Goal: Task Accomplishment & Management: Use online tool/utility

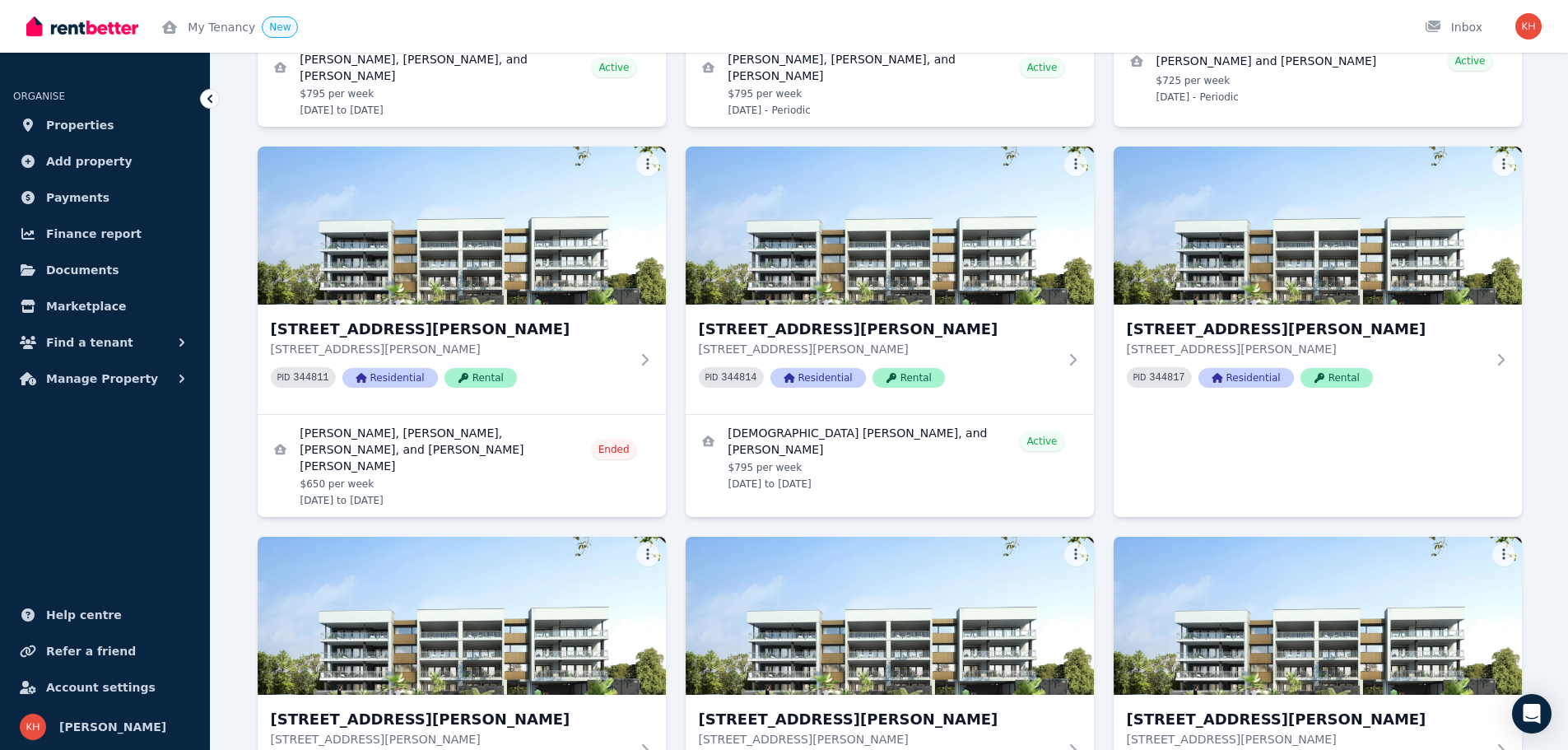
scroll to position [1537, 0]
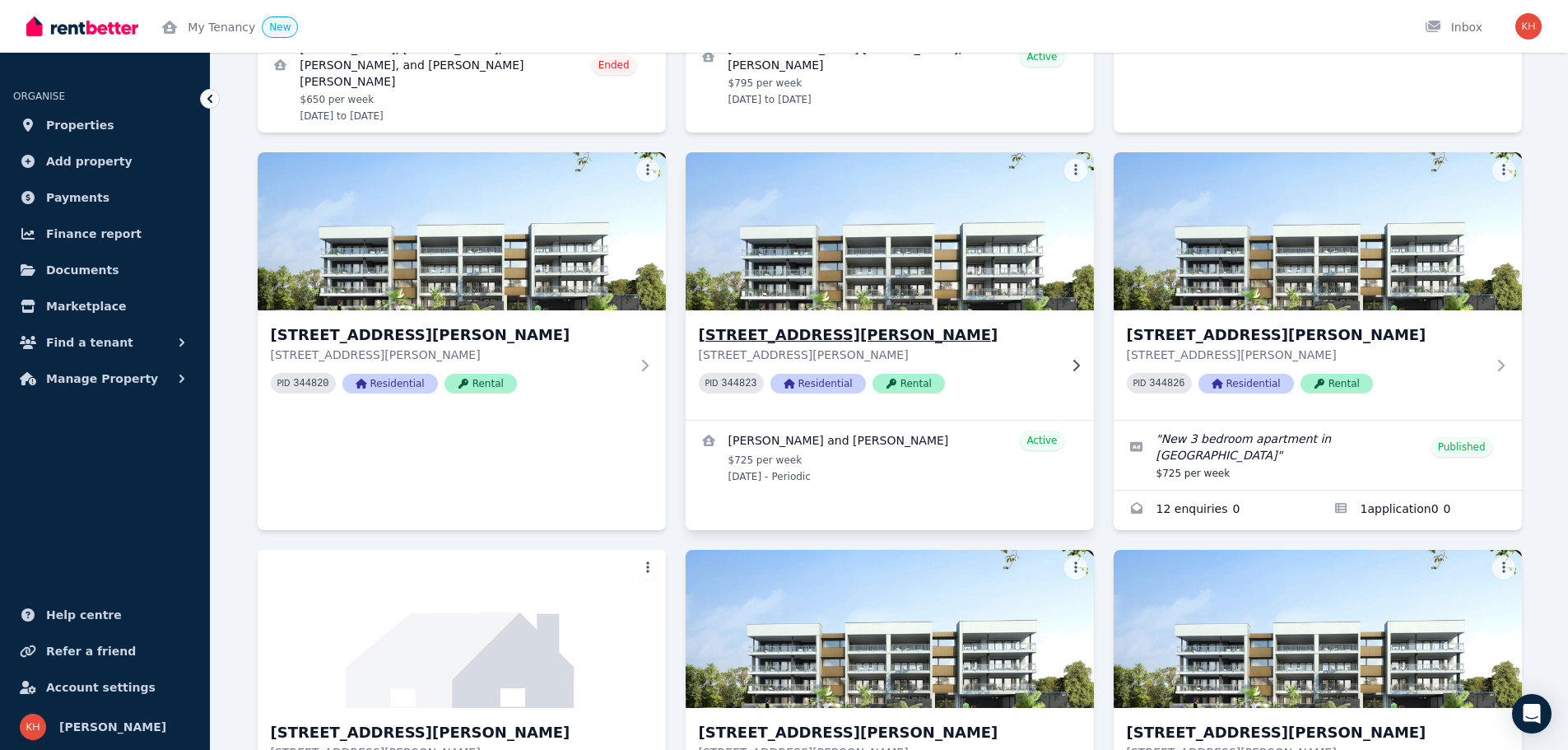
click at [1069, 358] on icon at bounding box center [1075, 365] width 17 height 13
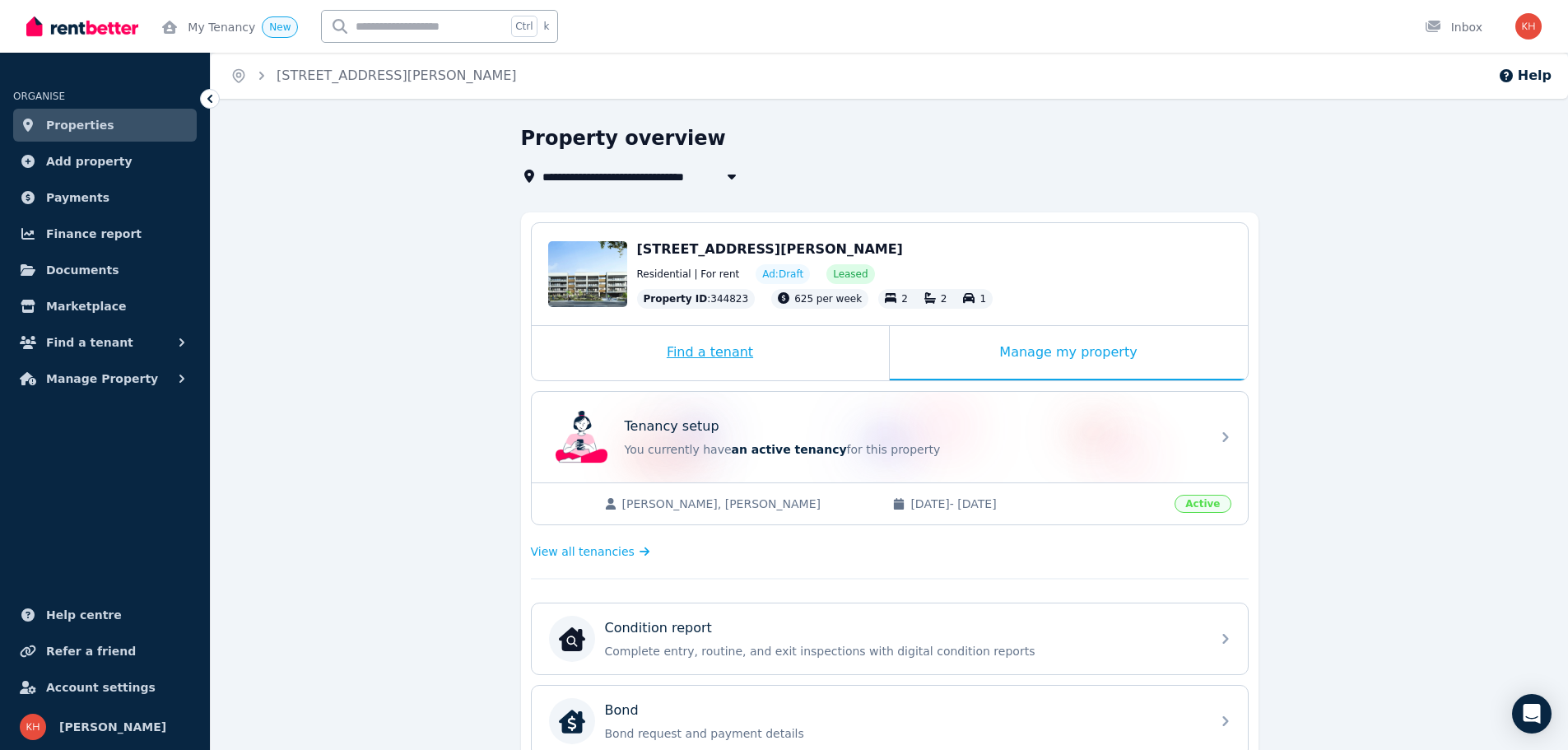
click at [723, 375] on div "Find a tenant" at bounding box center [710, 353] width 358 height 54
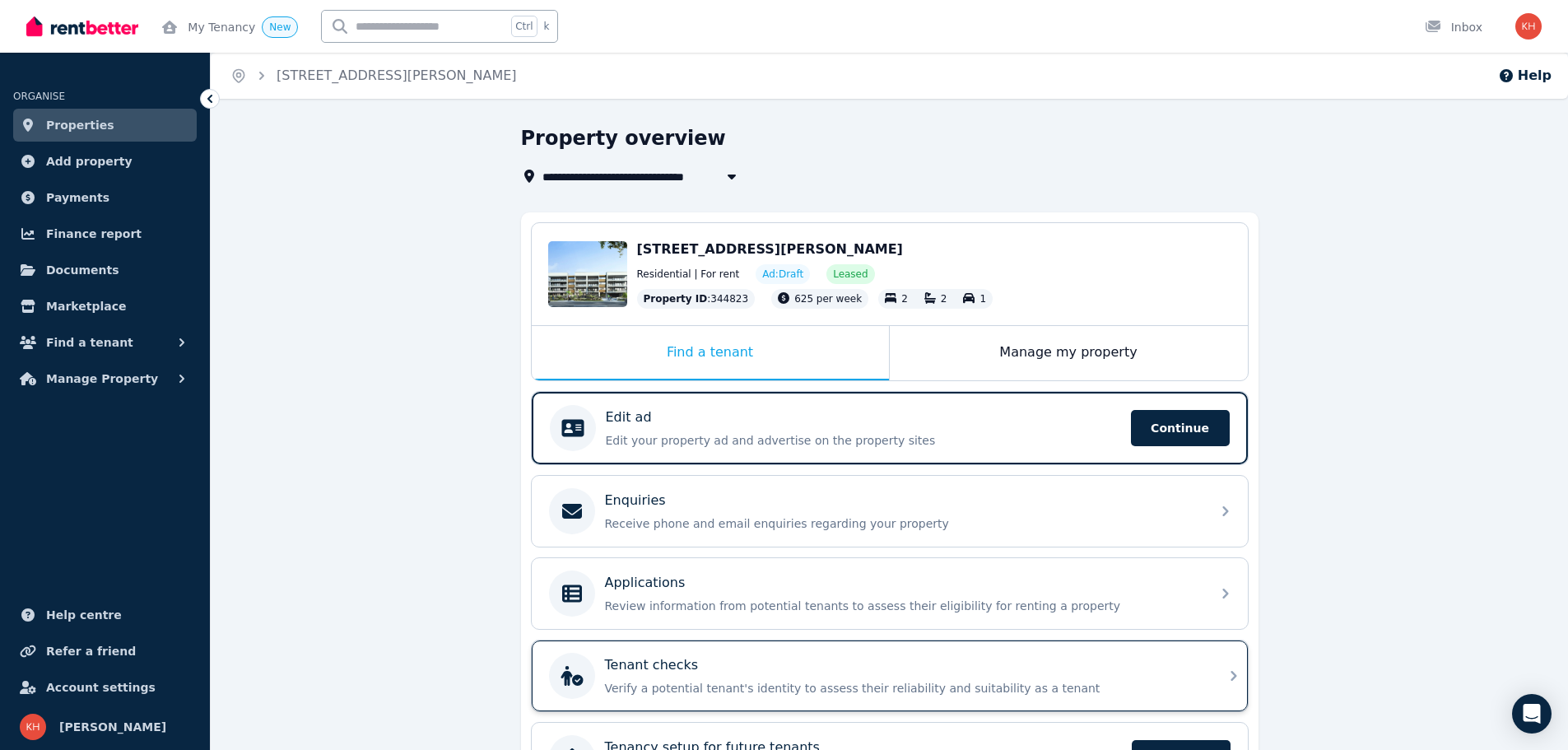
click at [836, 660] on div "Tenant checks" at bounding box center [902, 665] width 596 height 20
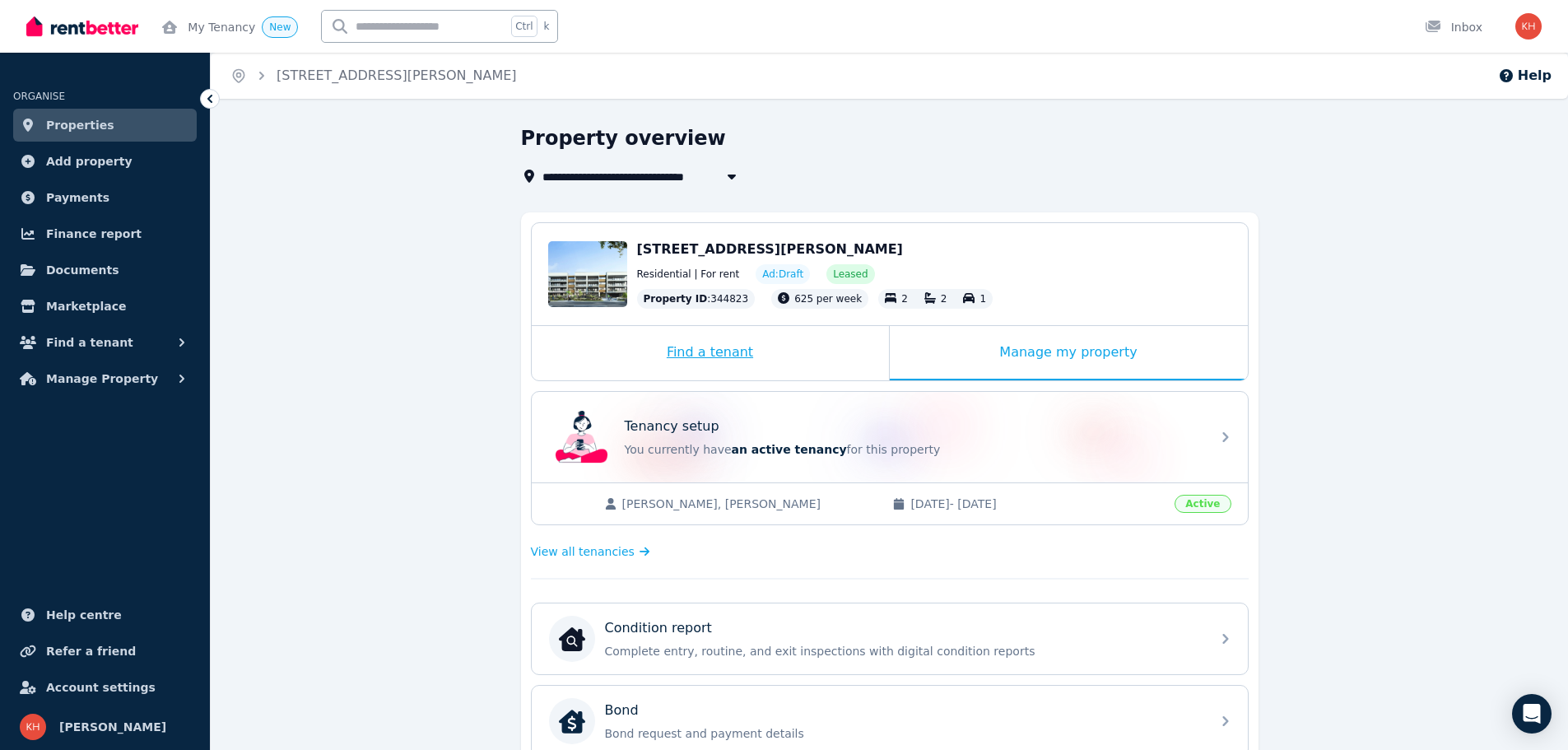
click at [705, 359] on div "Find a tenant" at bounding box center [710, 353] width 358 height 54
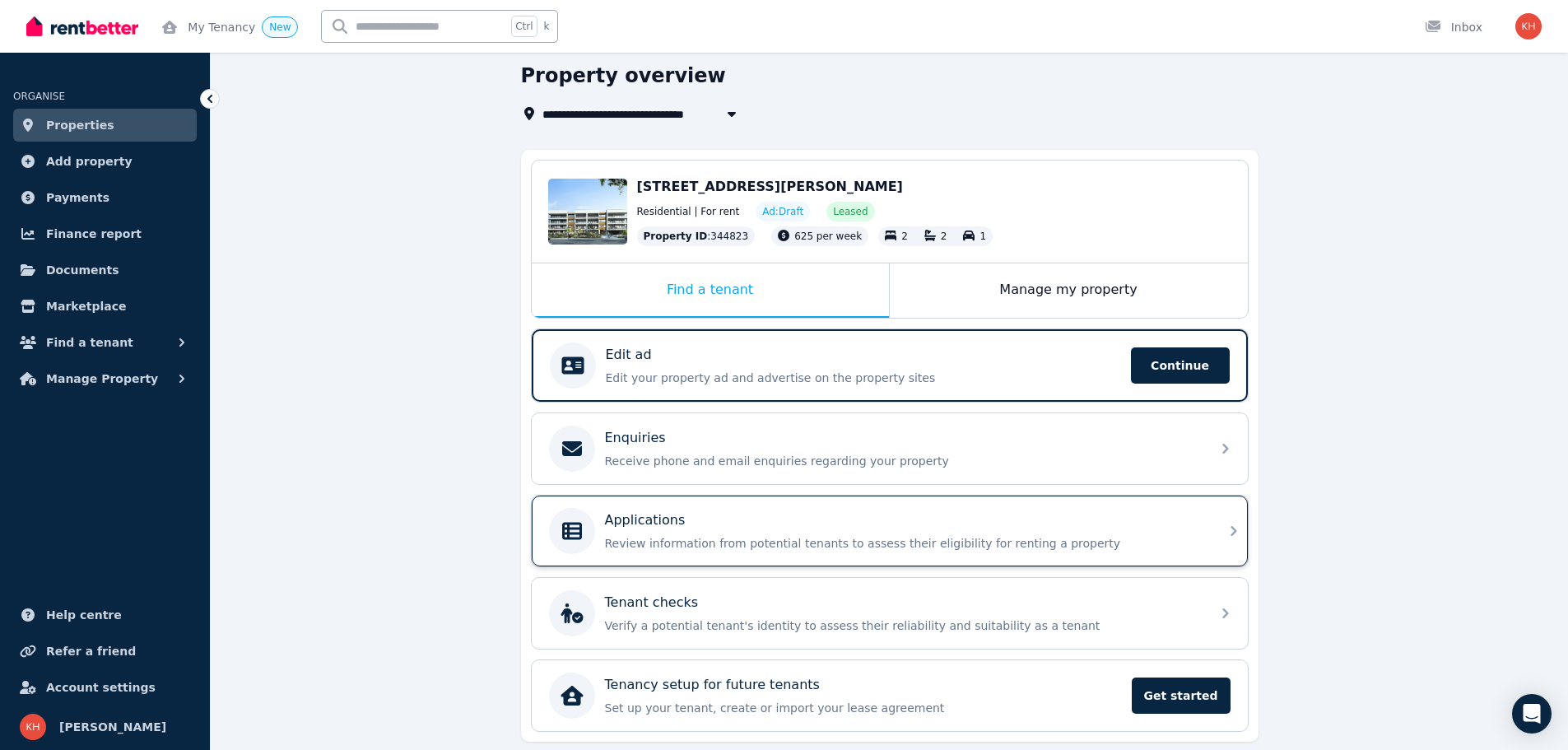
scroll to position [117, 0]
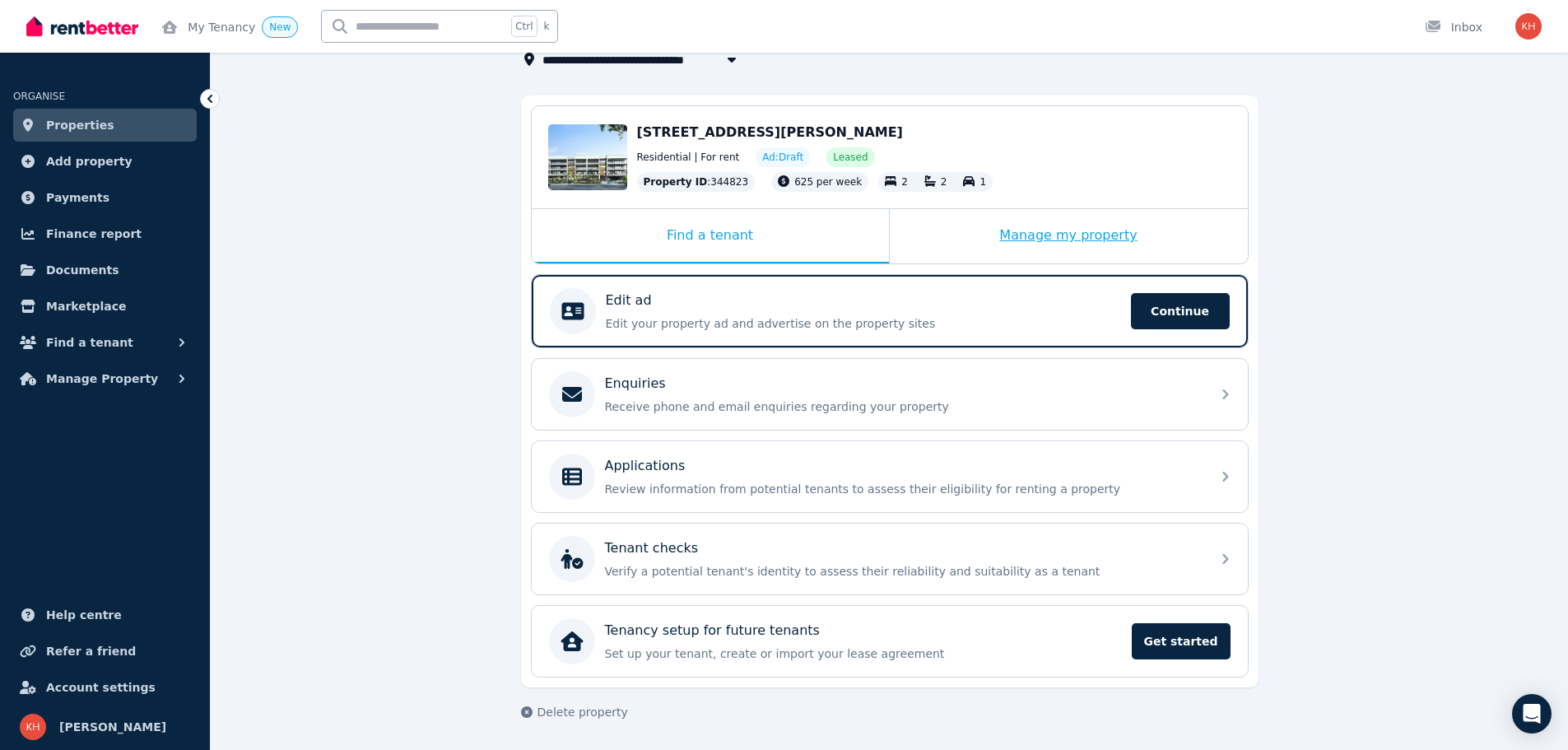
click at [1042, 236] on div "Manage my property" at bounding box center [1068, 236] width 358 height 54
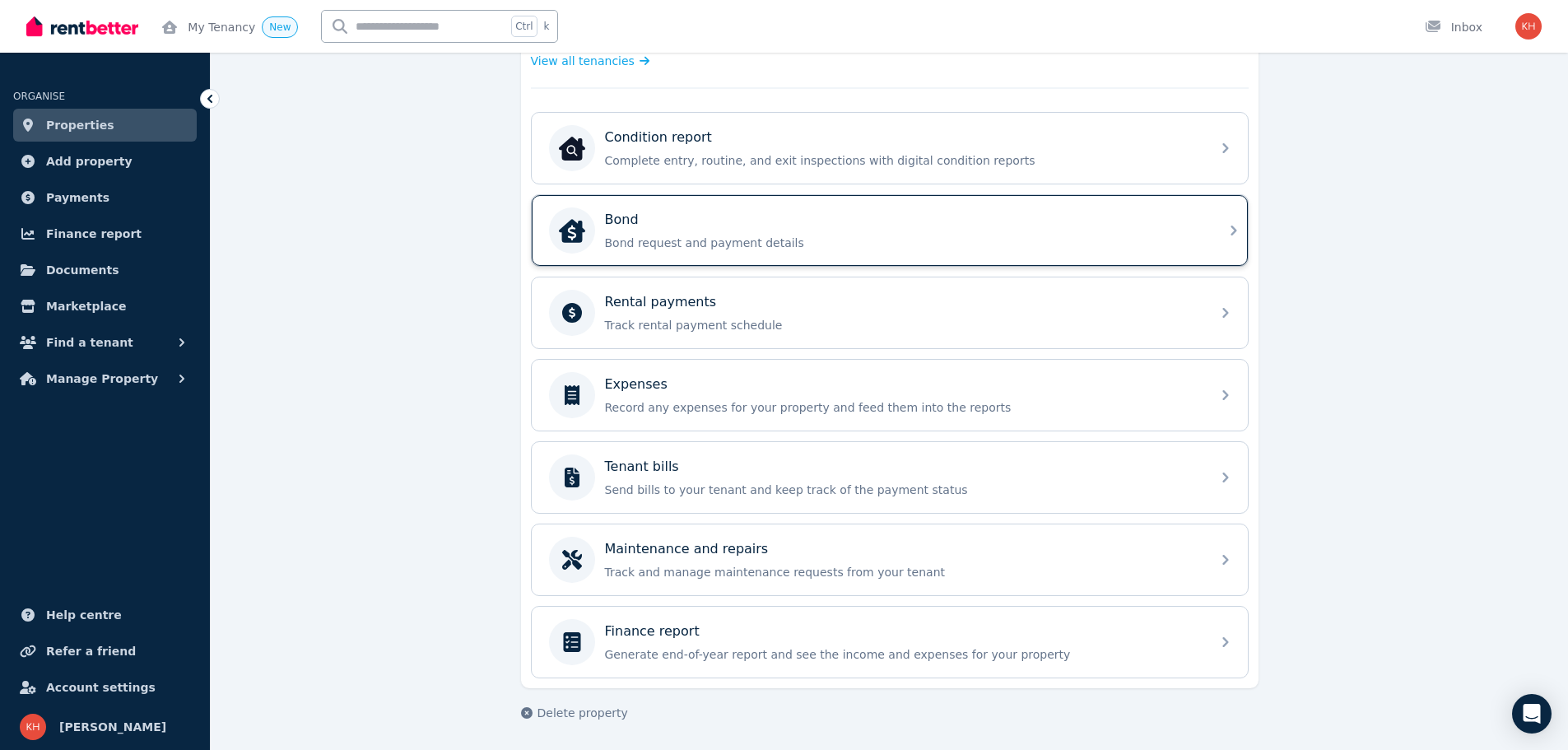
scroll to position [492, 0]
click at [735, 323] on p "Track rental payment schedule" at bounding box center [902, 324] width 596 height 17
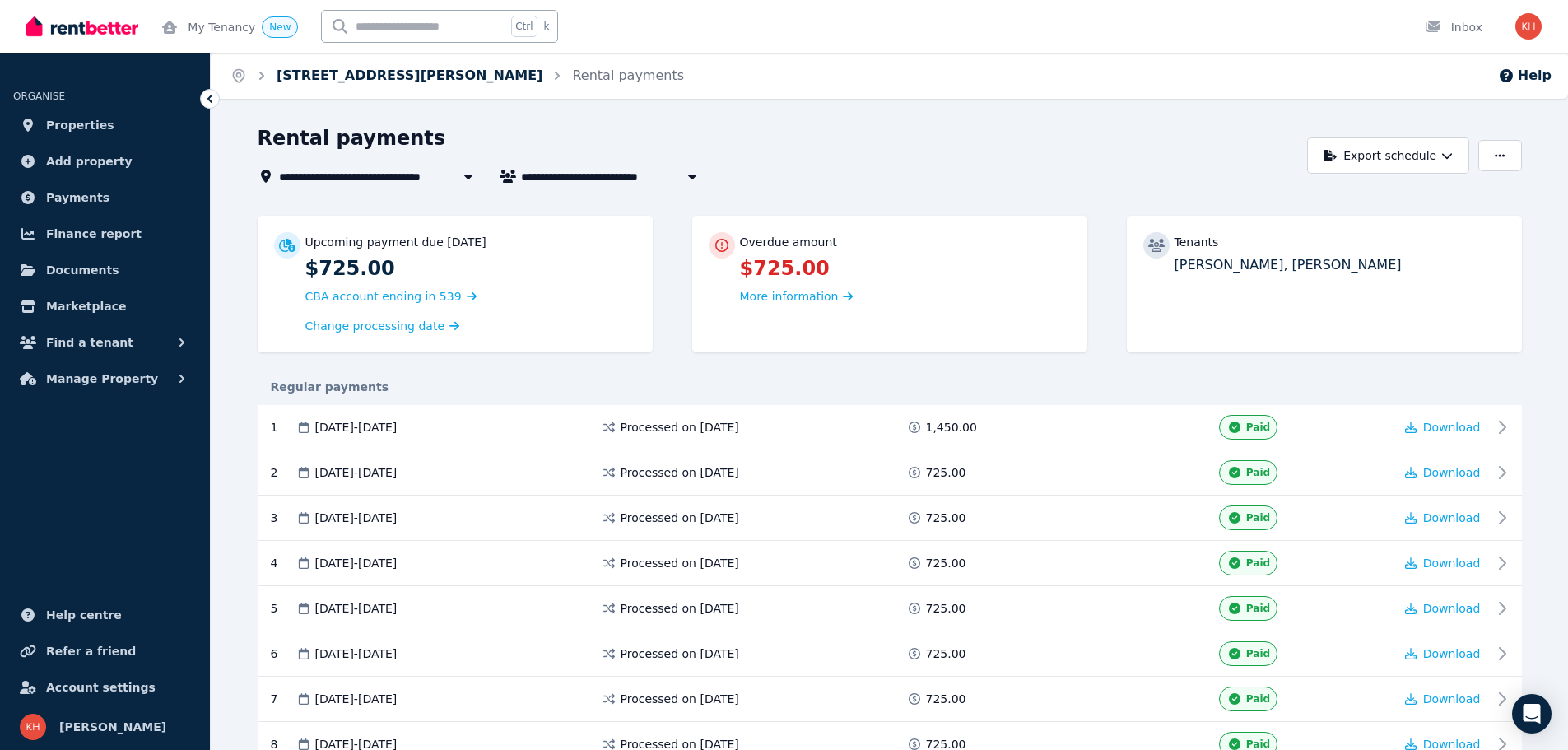
click at [287, 73] on link "[STREET_ADDRESS][PERSON_NAME]" at bounding box center [410, 76] width 266 height 16
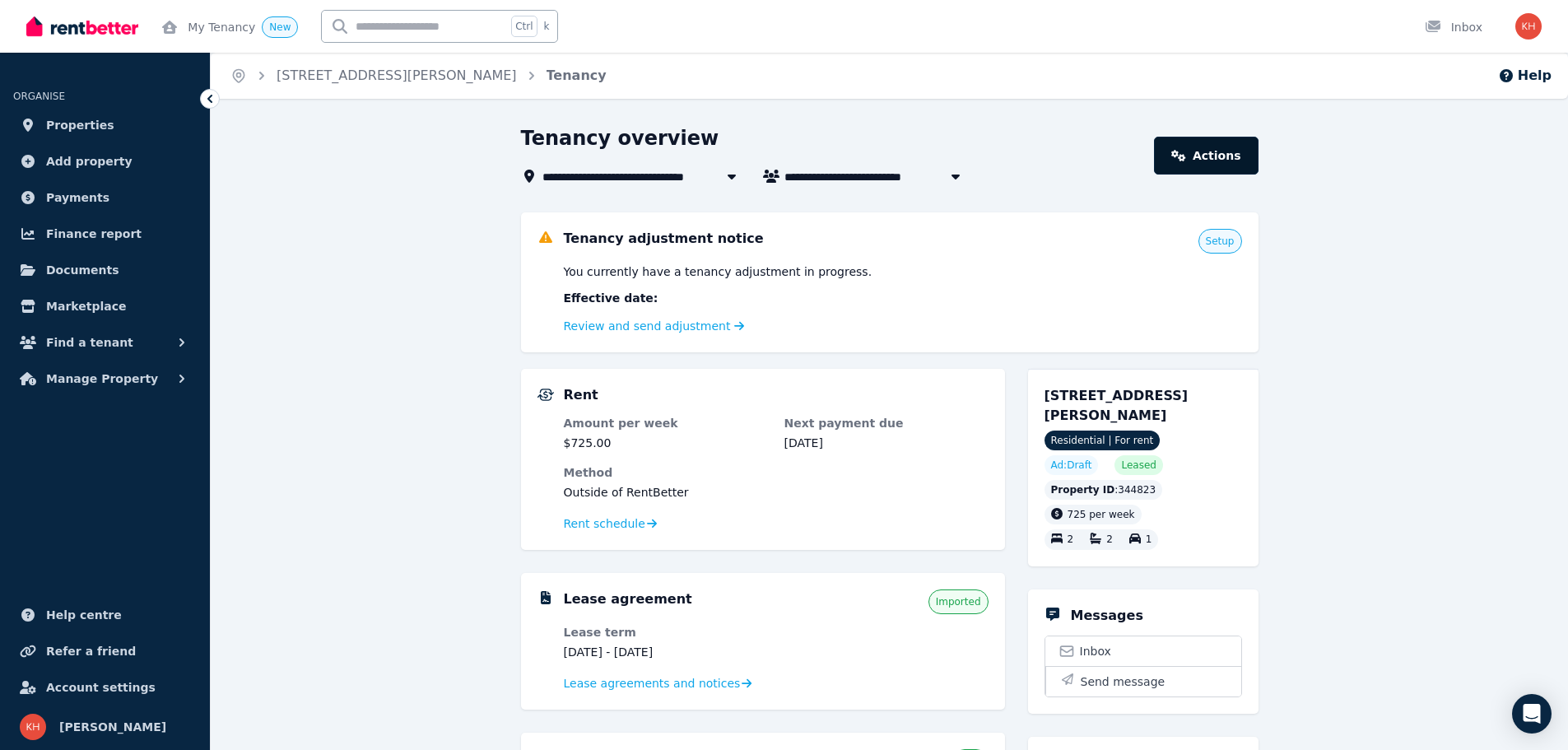
click at [1216, 151] on link "Actions" at bounding box center [1205, 156] width 104 height 38
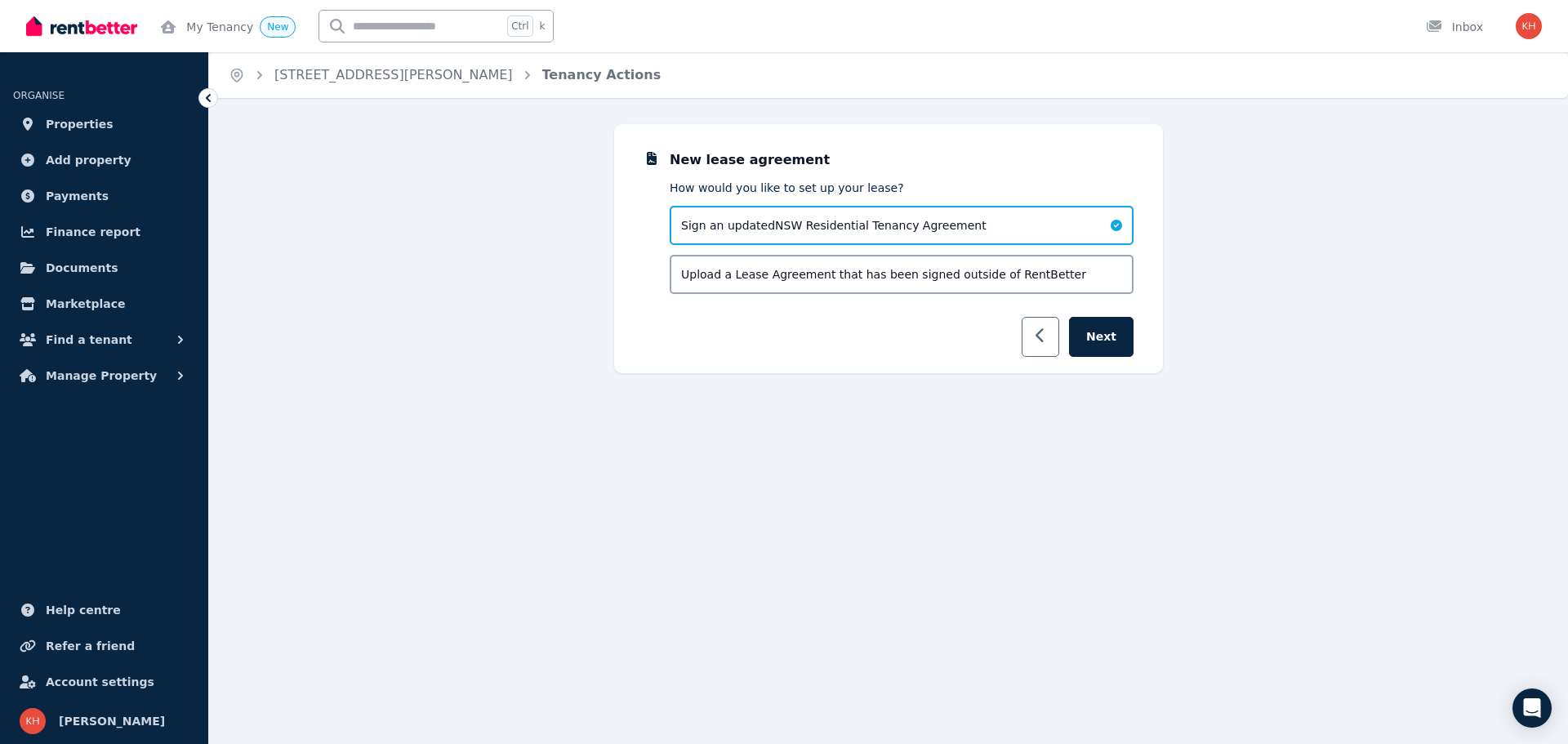
click at [1040, 331] on button "button" at bounding box center [1040, 337] width 38 height 40
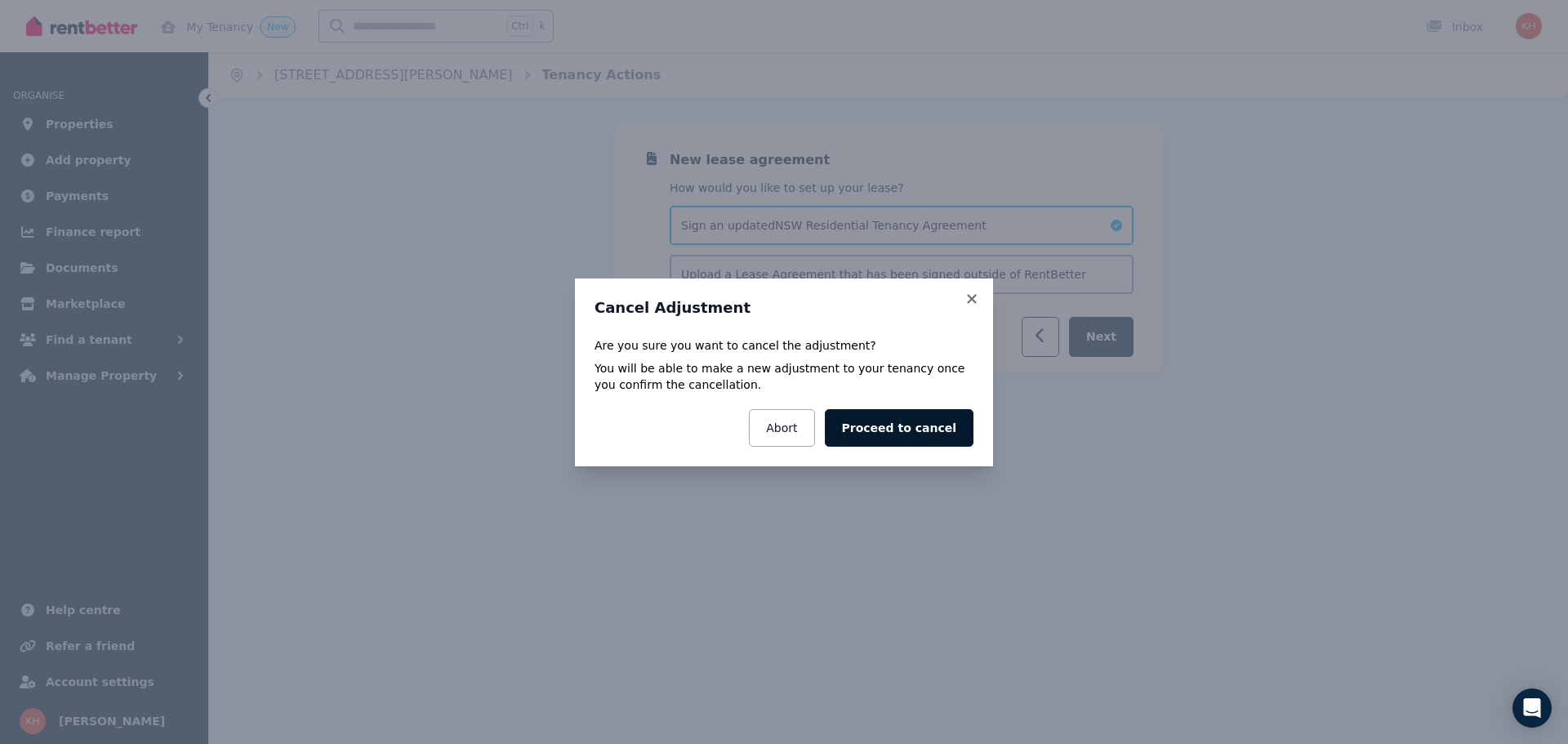
click at [889, 424] on button "Proceed to cancel" at bounding box center [899, 428] width 149 height 38
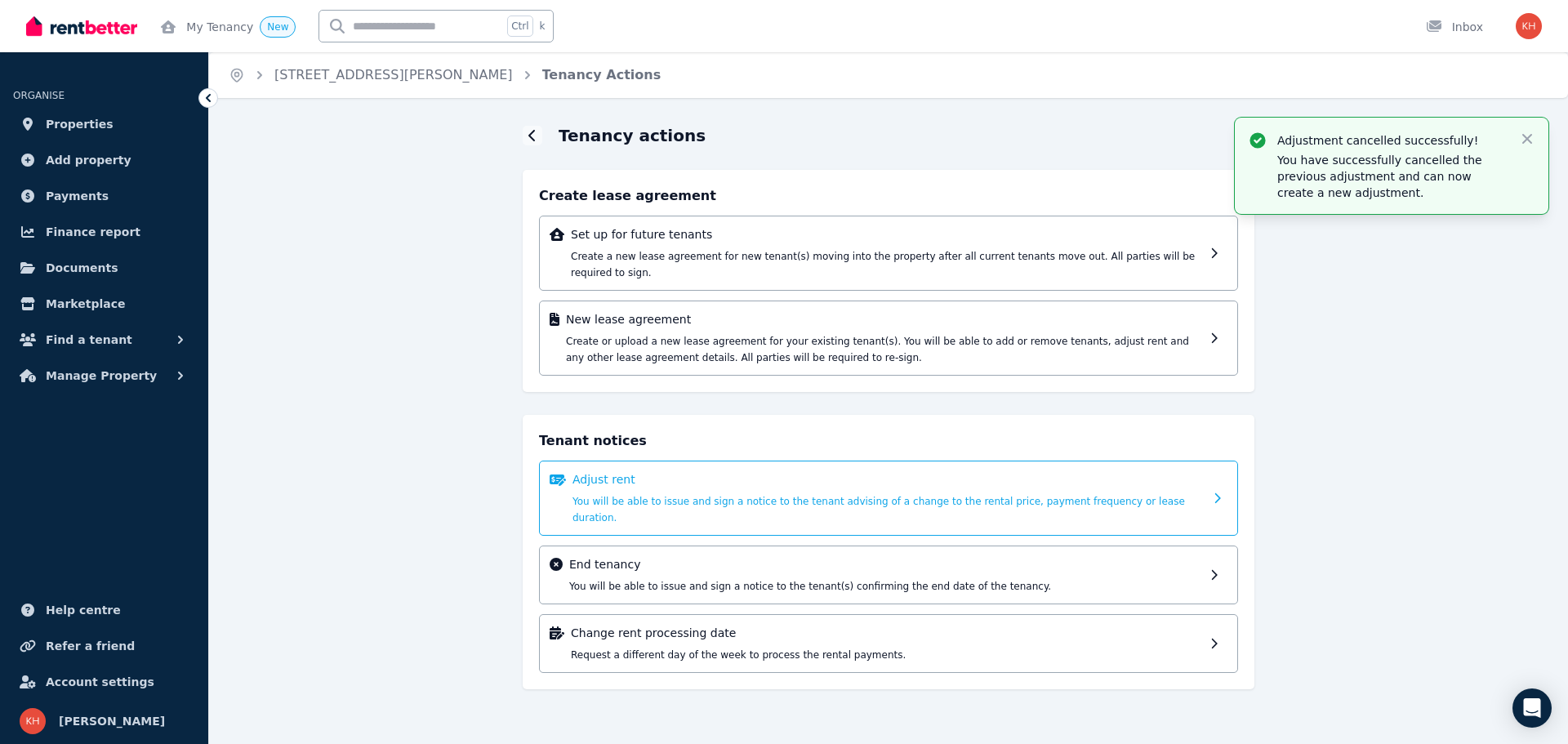
click at [747, 495] on span "You will be able to issue and sign a notice to the tenant advising of a change …" at bounding box center [878, 509] width 612 height 28
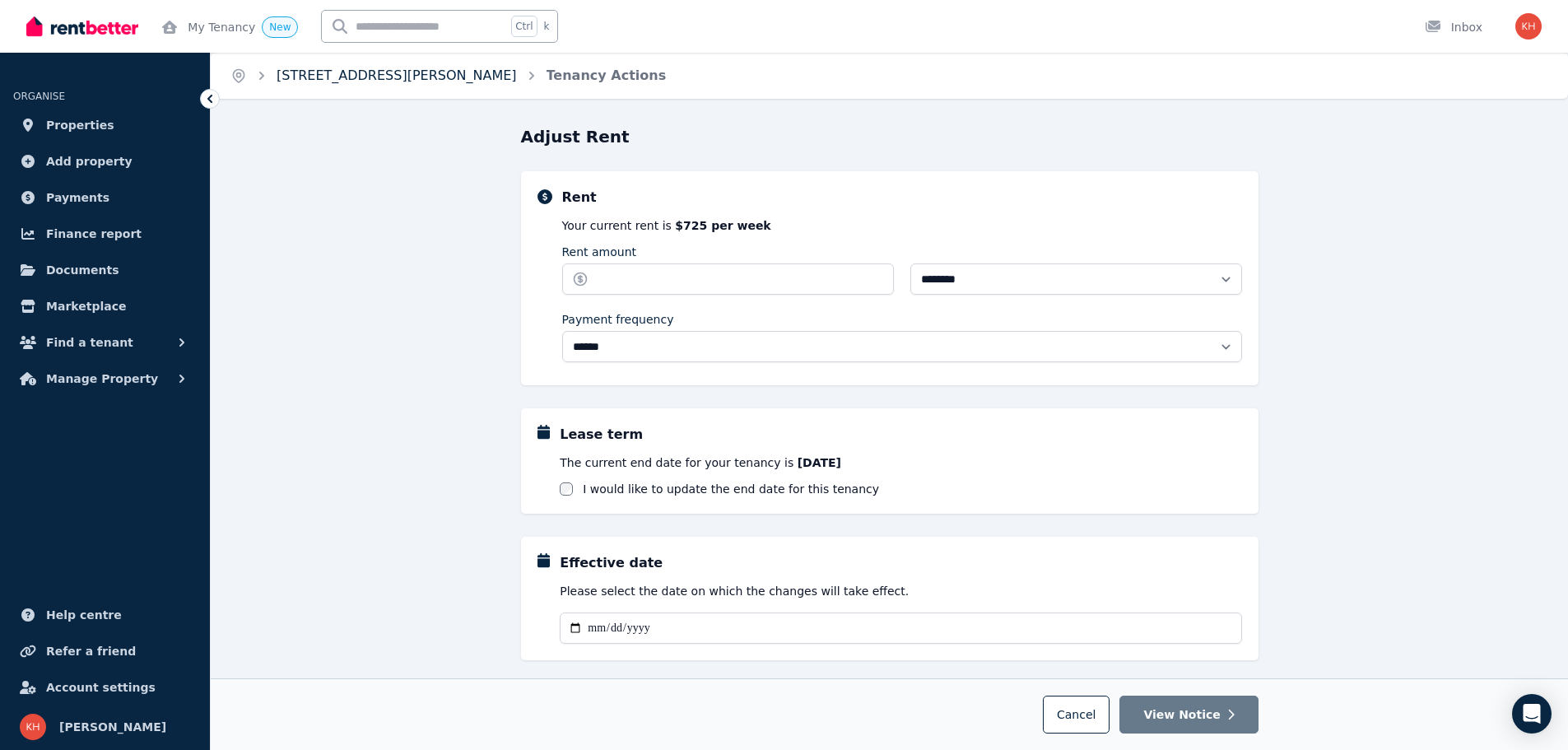
click at [350, 69] on link "[STREET_ADDRESS][PERSON_NAME]" at bounding box center [397, 76] width 240 height 16
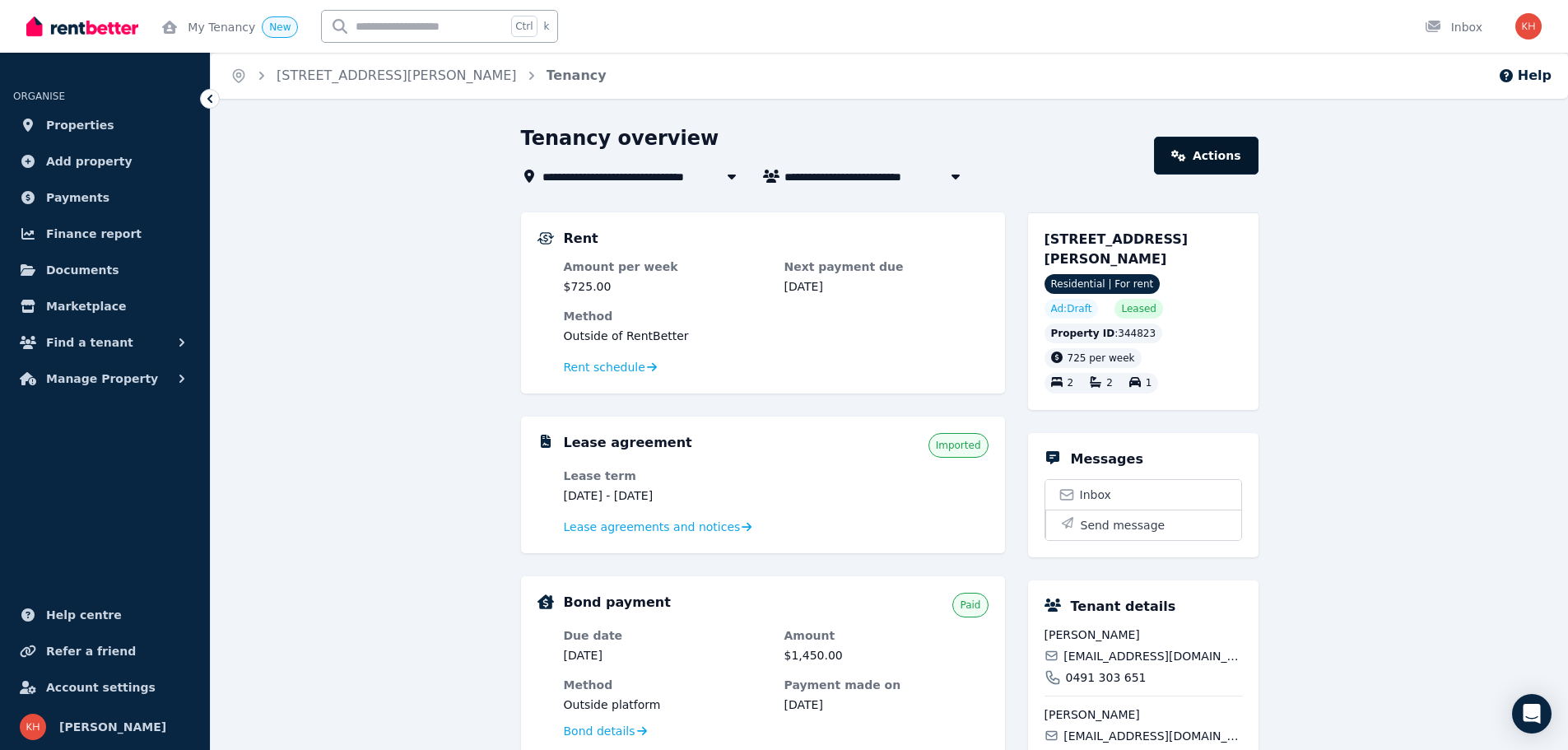
click at [1231, 157] on link "Actions" at bounding box center [1205, 156] width 104 height 38
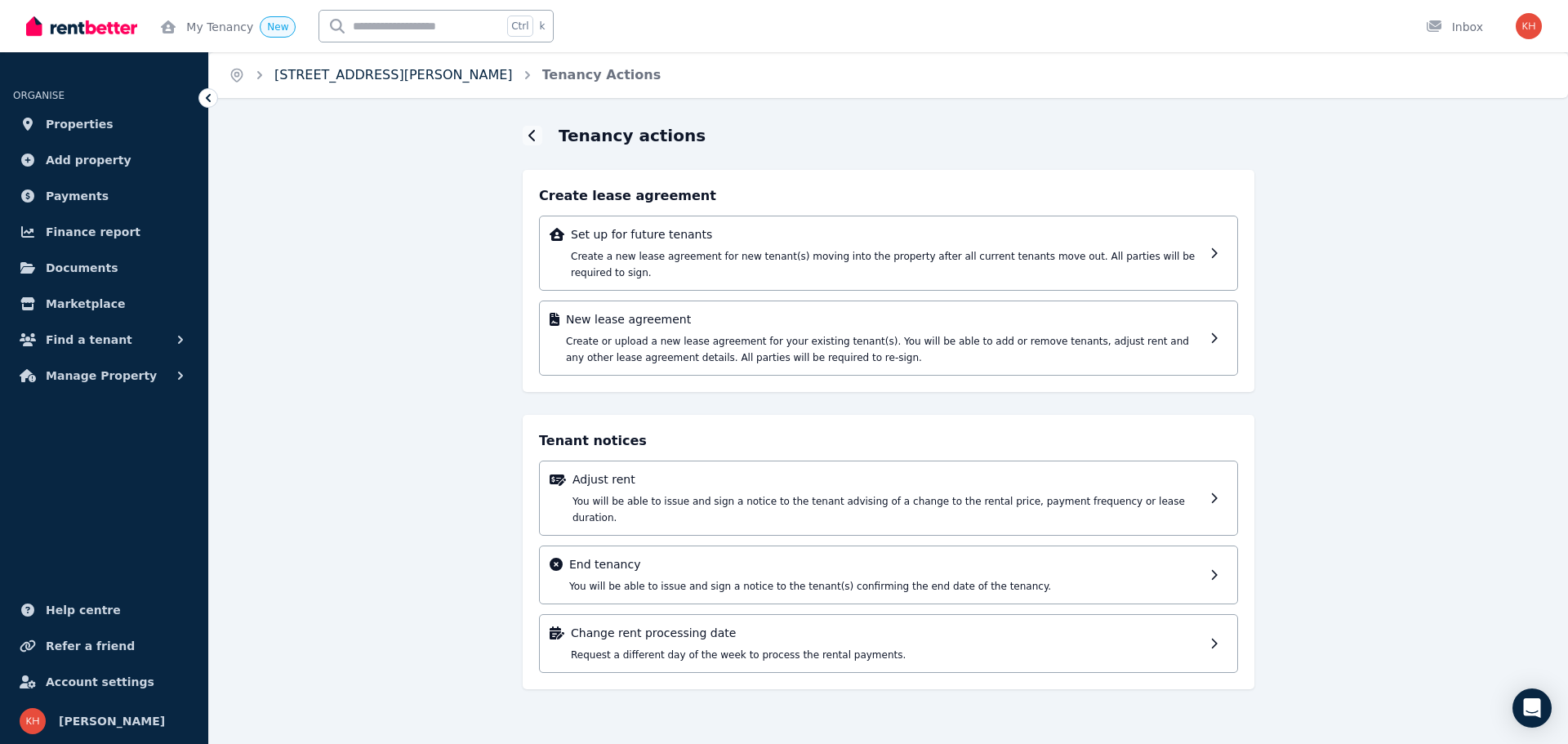
click at [358, 82] on link "[STREET_ADDRESS][PERSON_NAME]" at bounding box center [394, 75] width 238 height 16
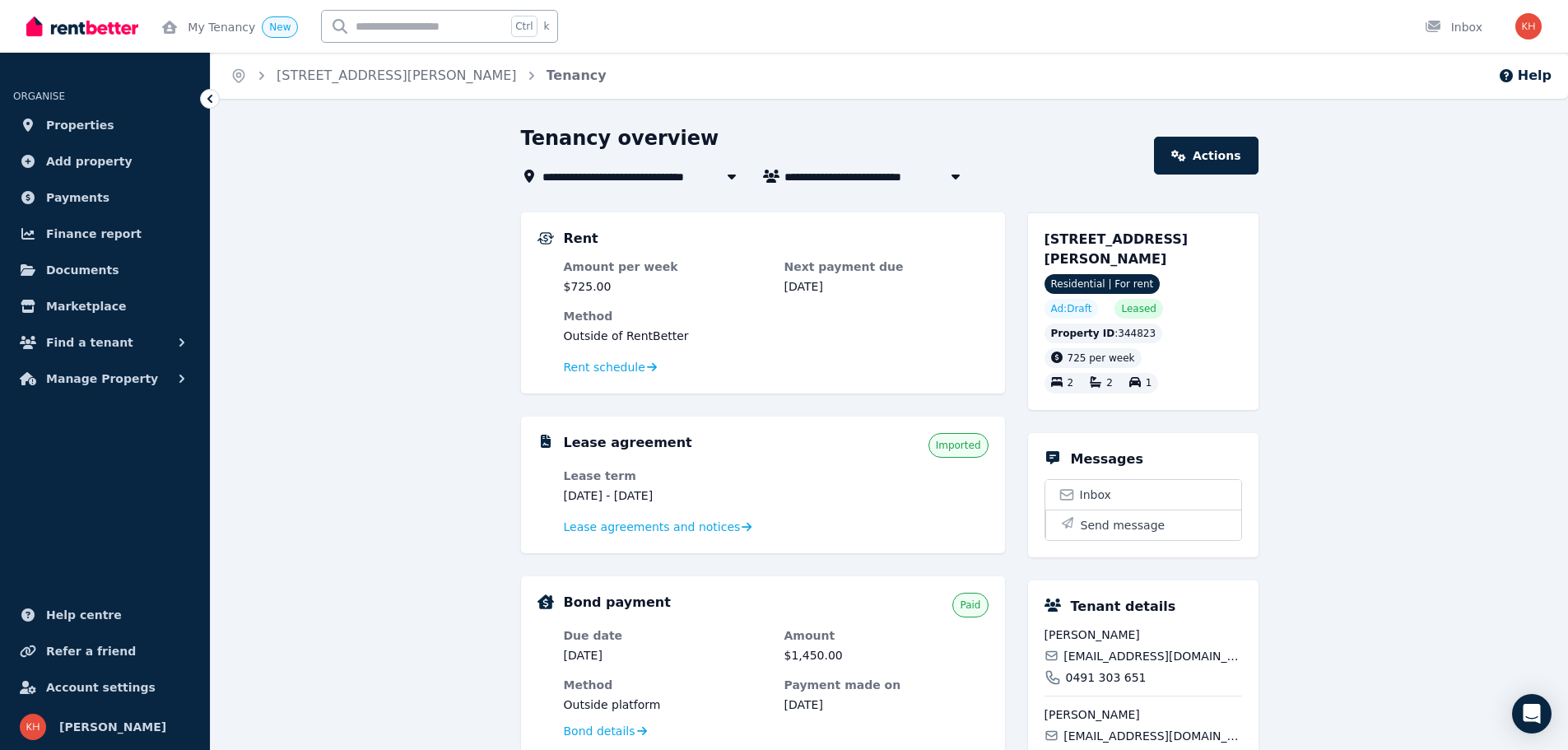
click at [593, 180] on span "[STREET_ADDRESS][PERSON_NAME]" at bounding box center [661, 176] width 239 height 20
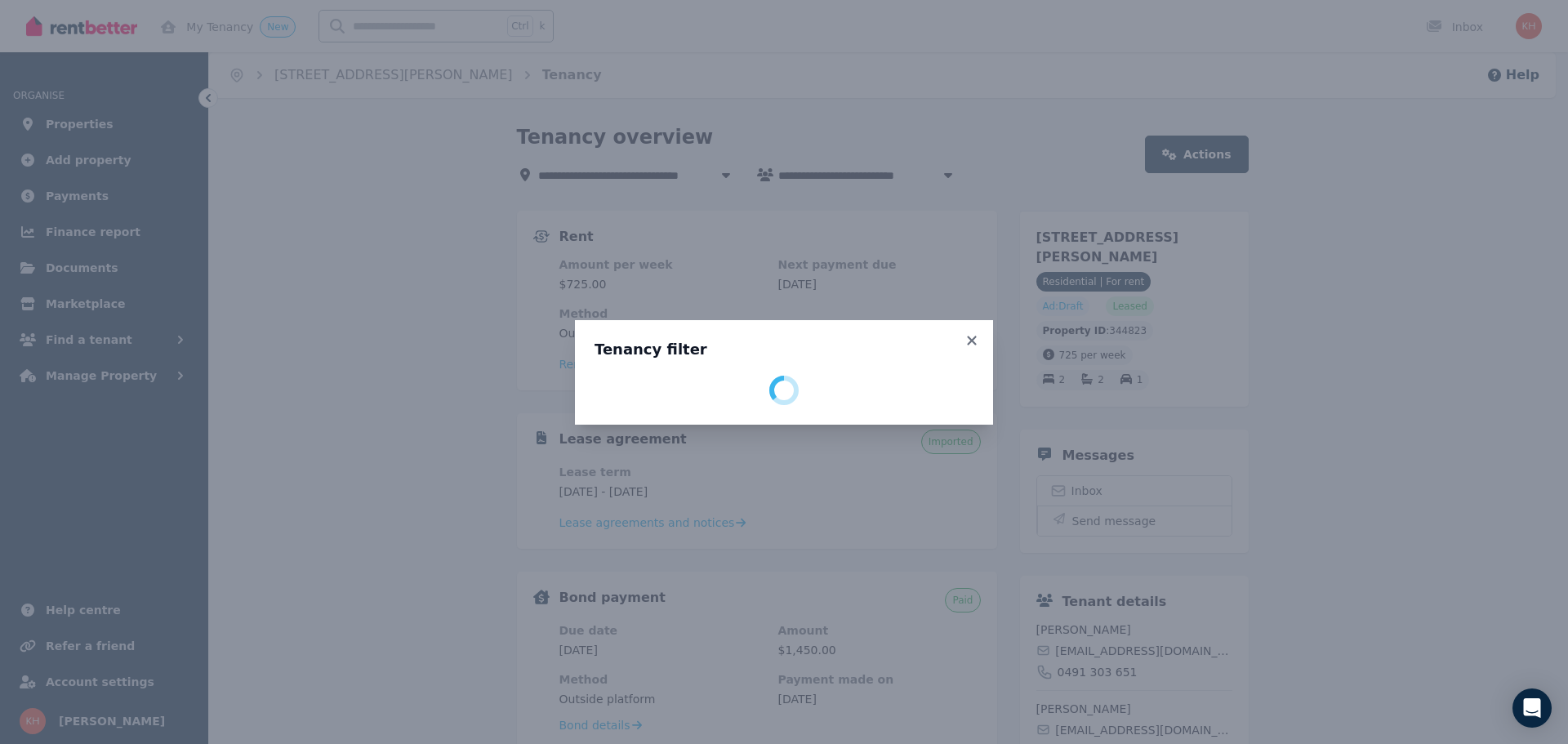
select select "**********"
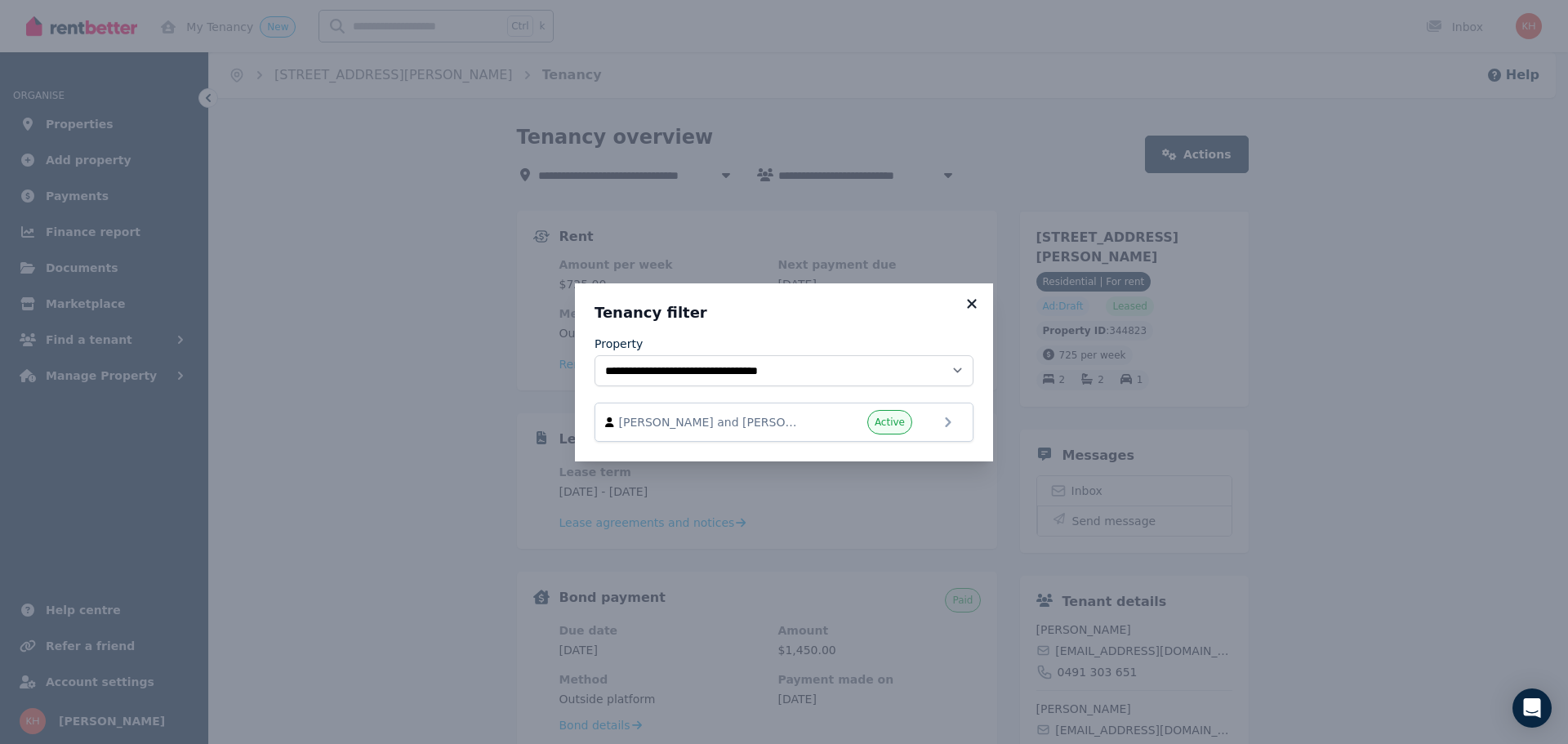
click at [971, 303] on icon at bounding box center [971, 303] width 9 height 9
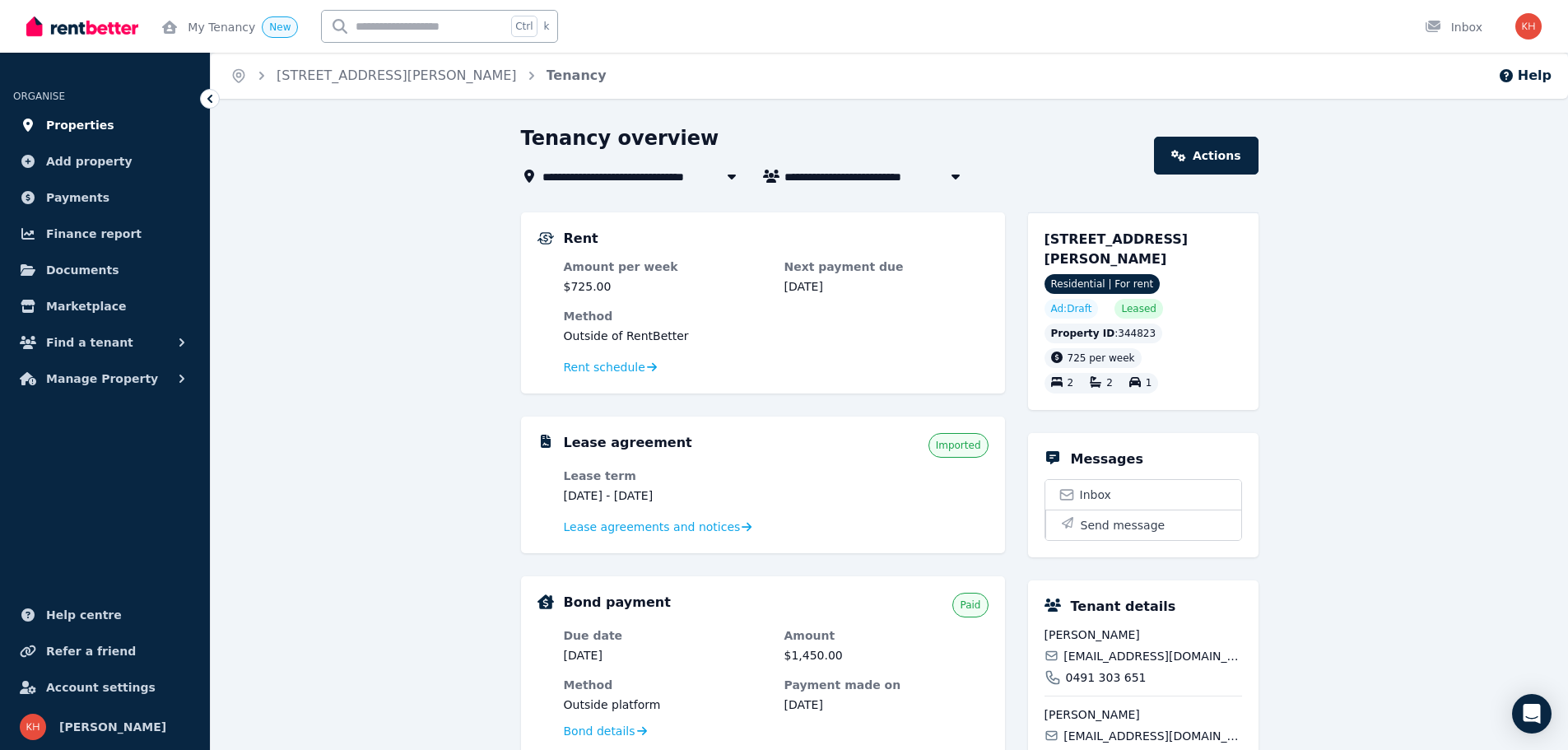
click at [78, 133] on span "Properties" at bounding box center [80, 124] width 69 height 20
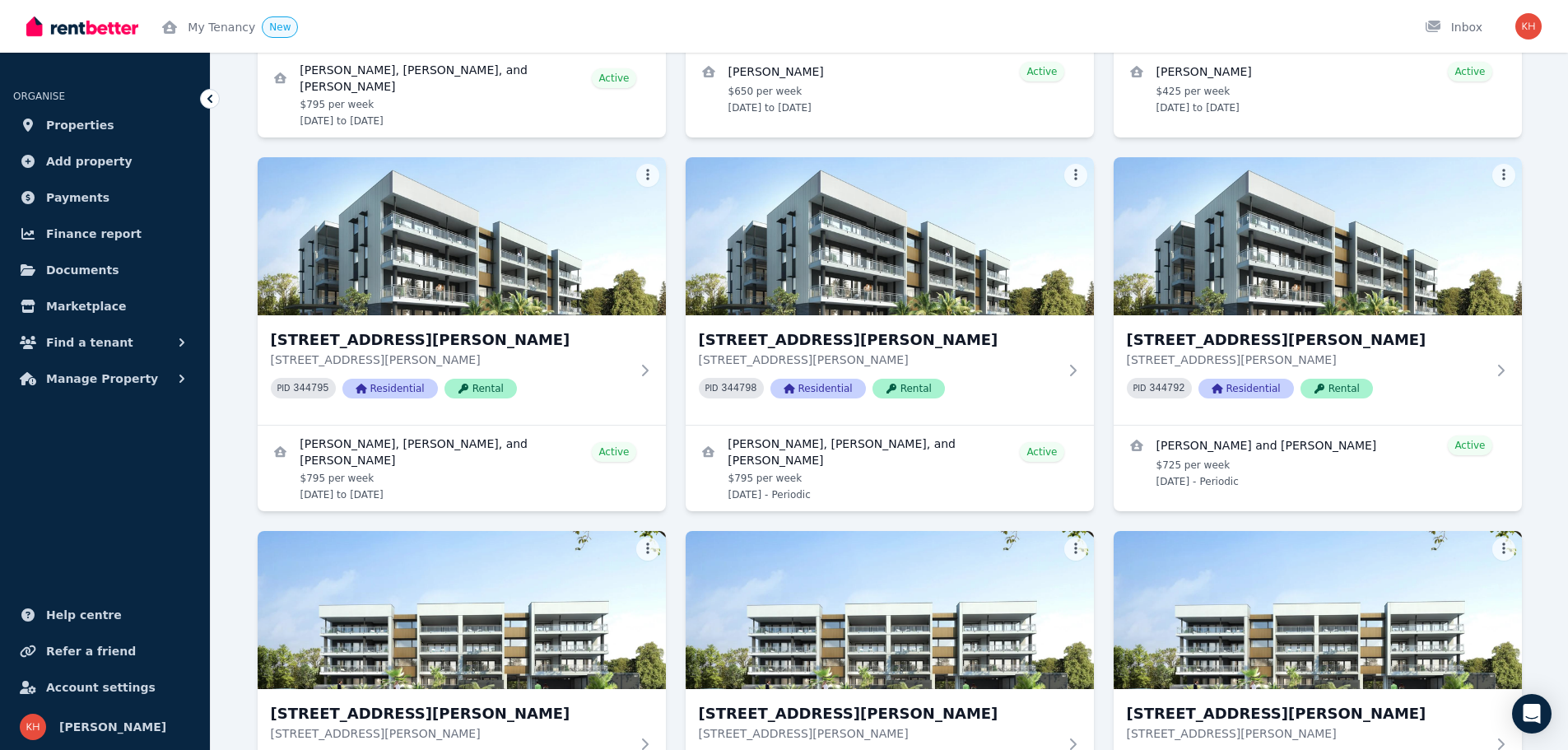
scroll to position [1152, 0]
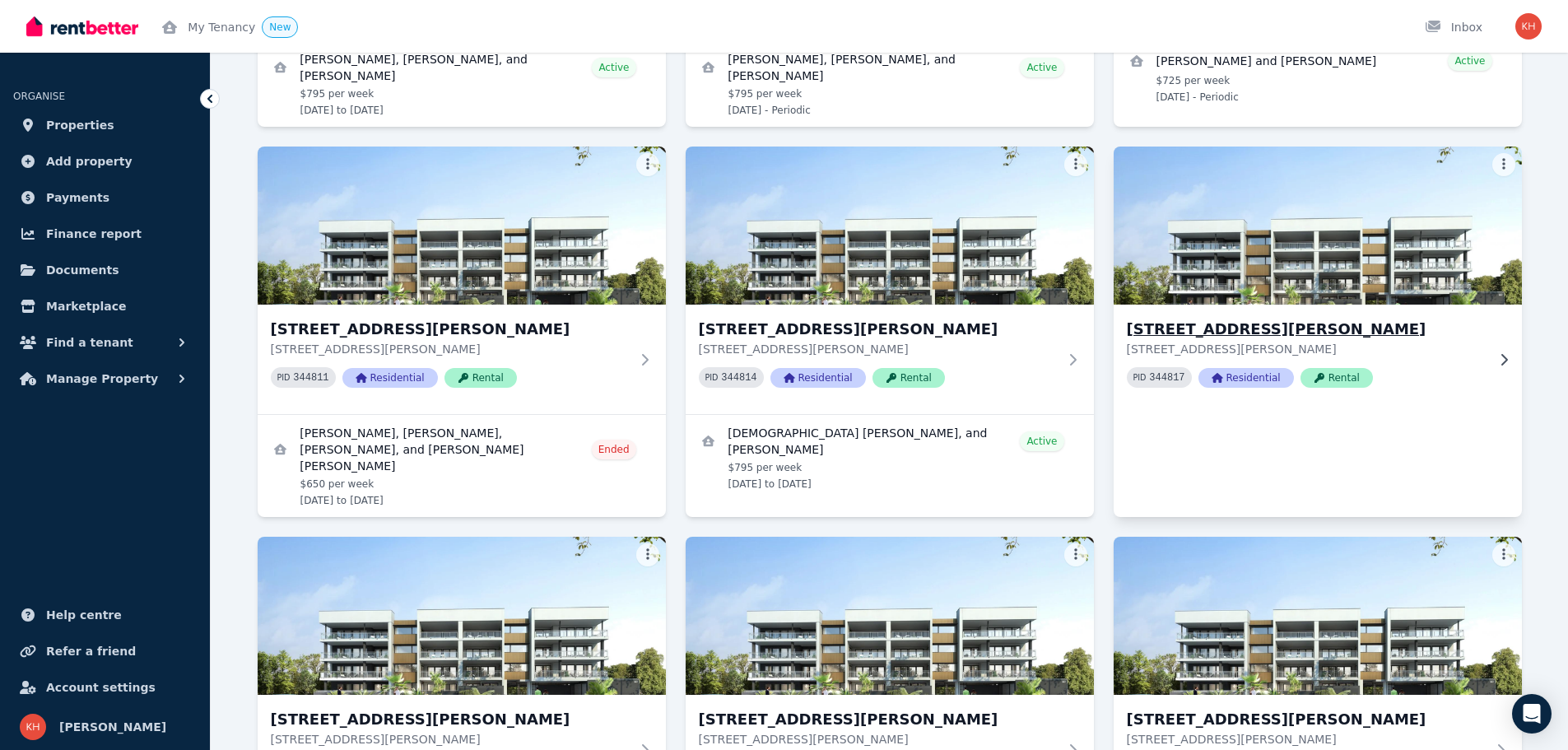
click at [1258, 336] on h3 "[STREET_ADDRESS][PERSON_NAME]" at bounding box center [1306, 329] width 358 height 23
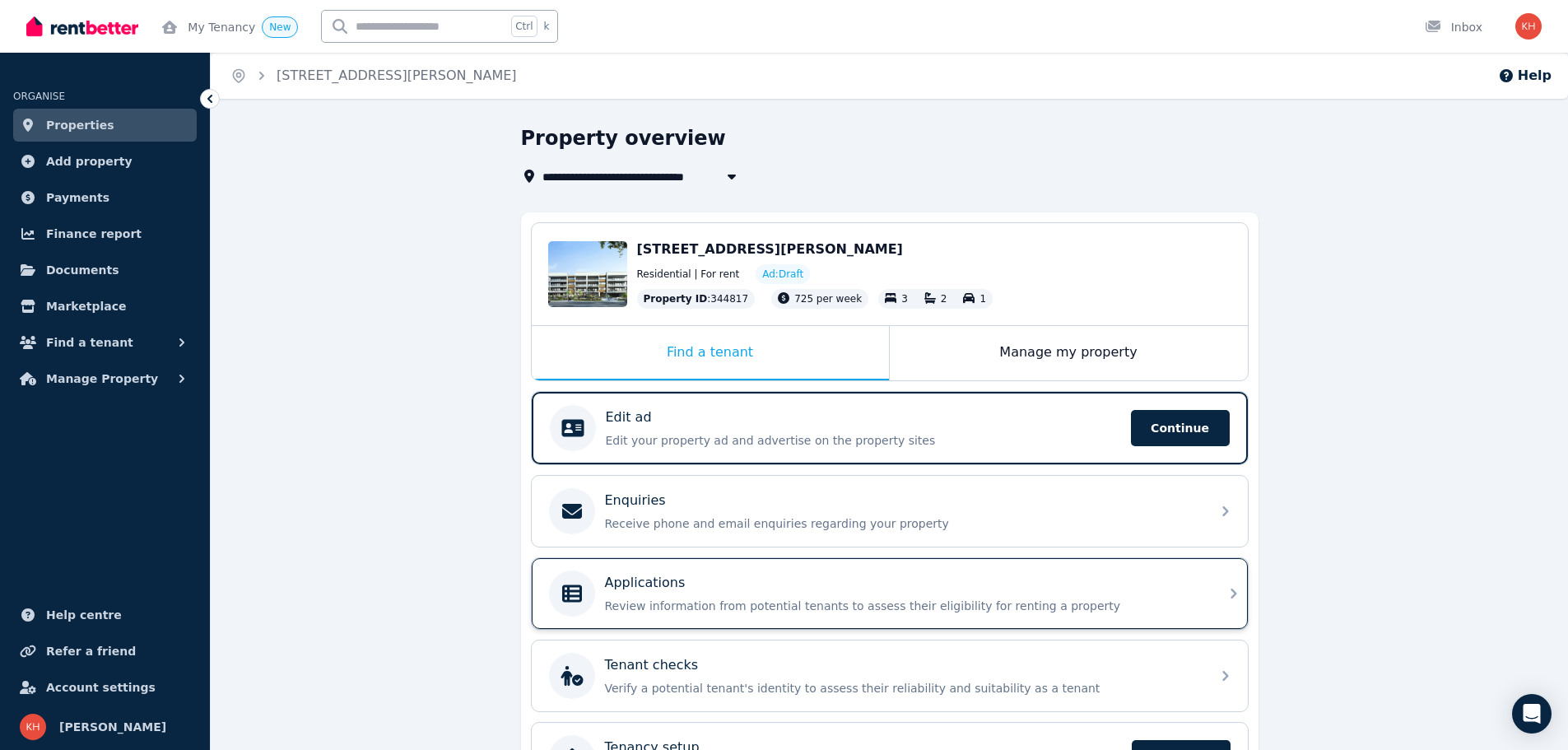
click at [1233, 589] on icon at bounding box center [1234, 593] width 20 height 20
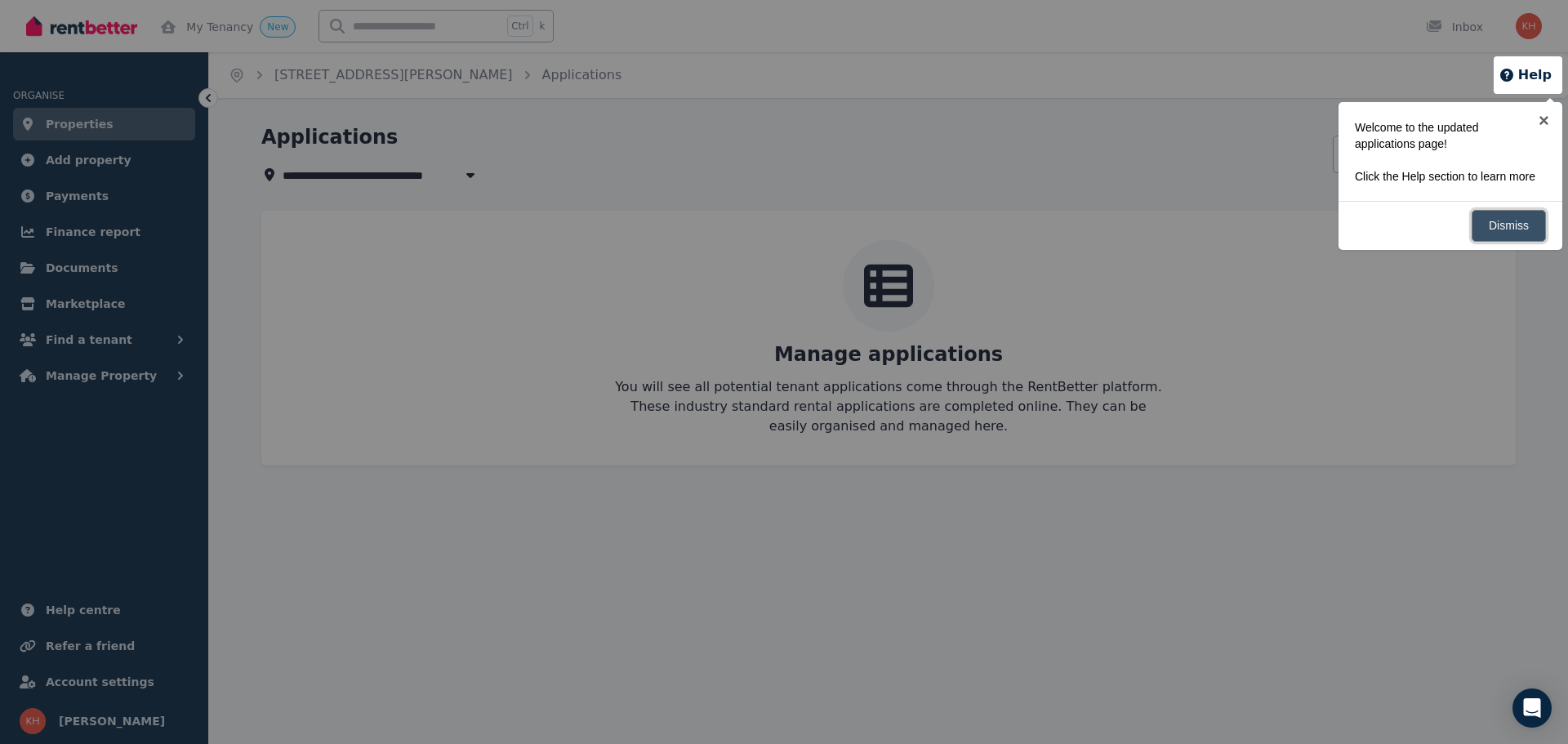
click at [1490, 222] on link "Dismiss" at bounding box center [1508, 225] width 74 height 32
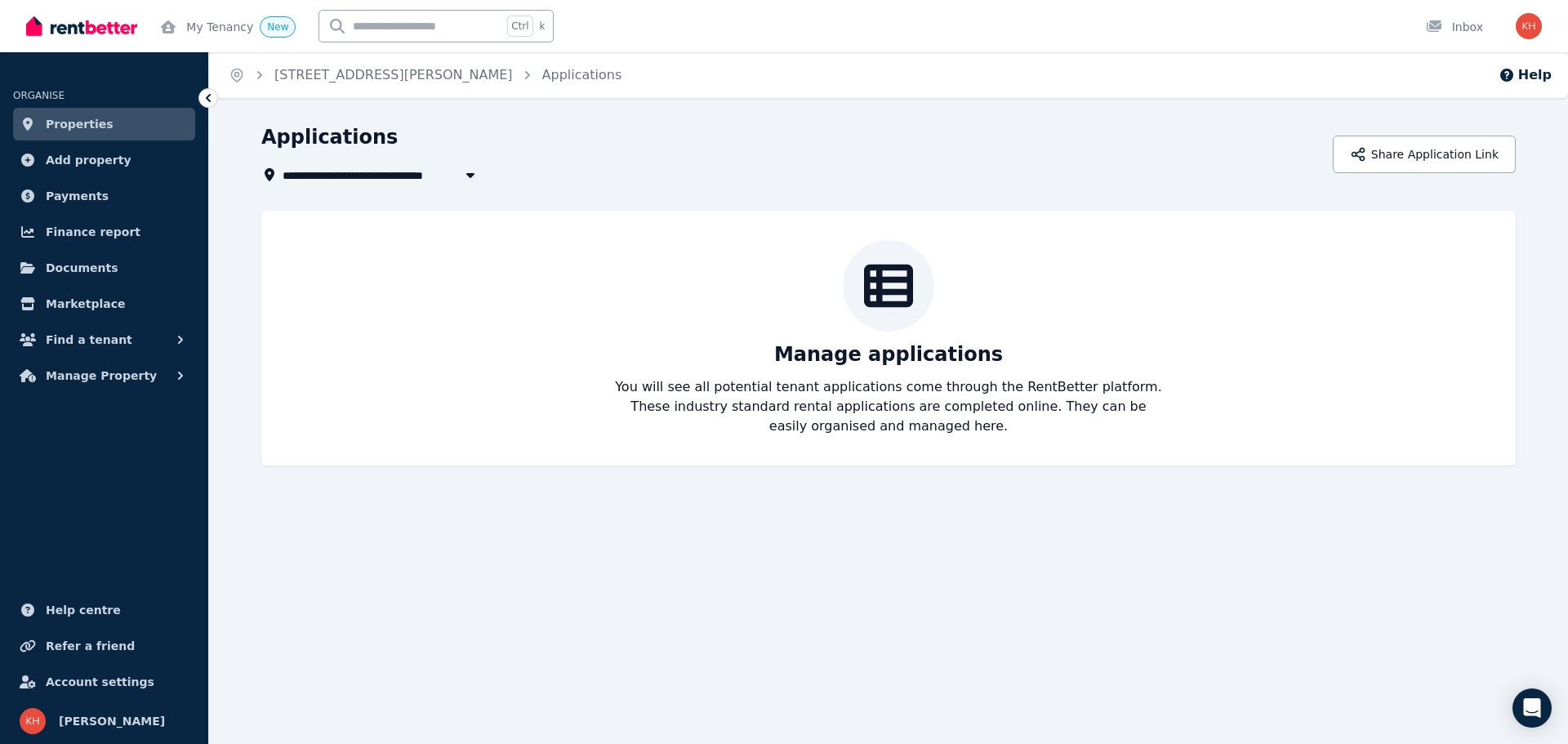
click at [71, 127] on span "Properties" at bounding box center [79, 123] width 68 height 20
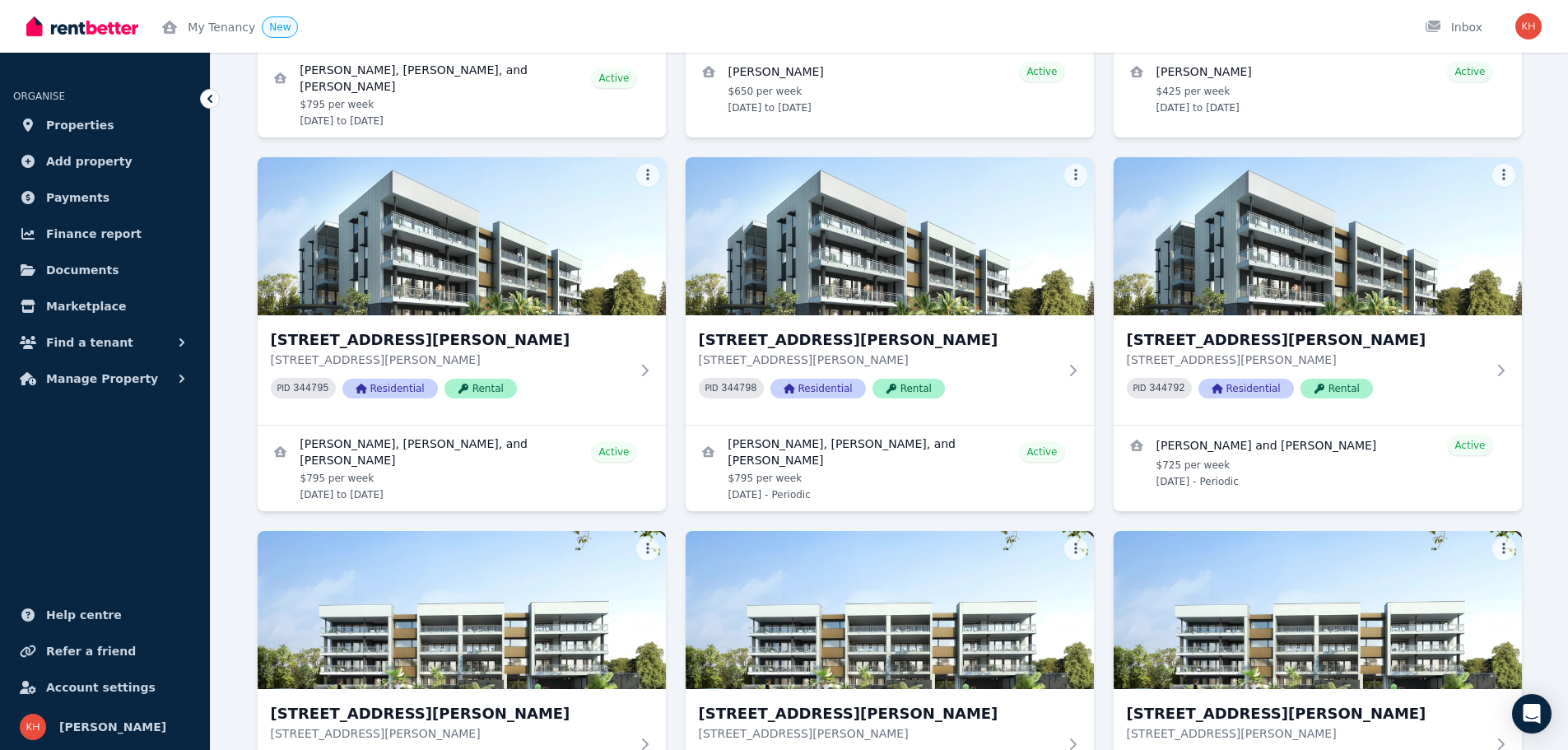
scroll to position [1152, 0]
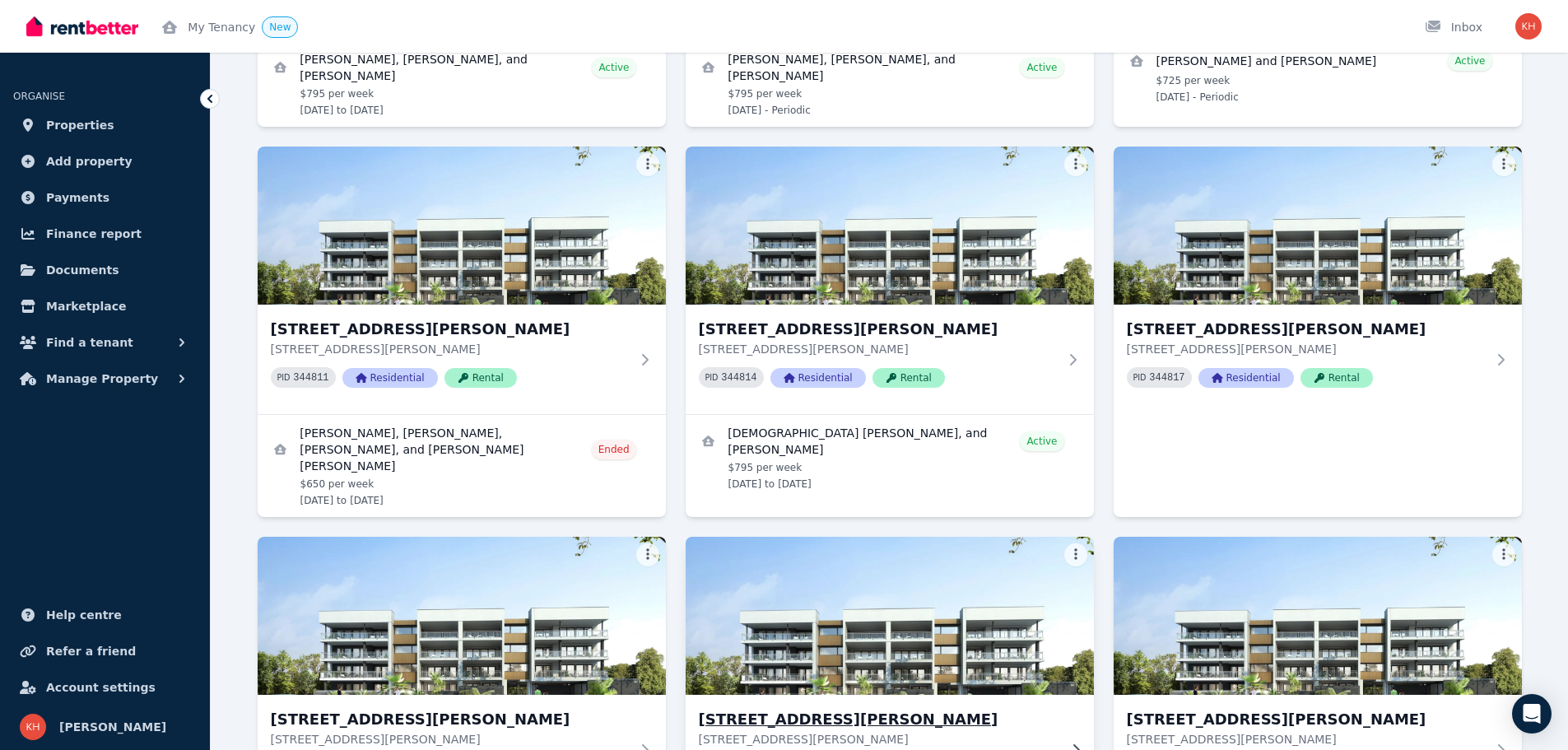
click at [781, 707] on h3 "[STREET_ADDRESS][PERSON_NAME]" at bounding box center [878, 719] width 358 height 23
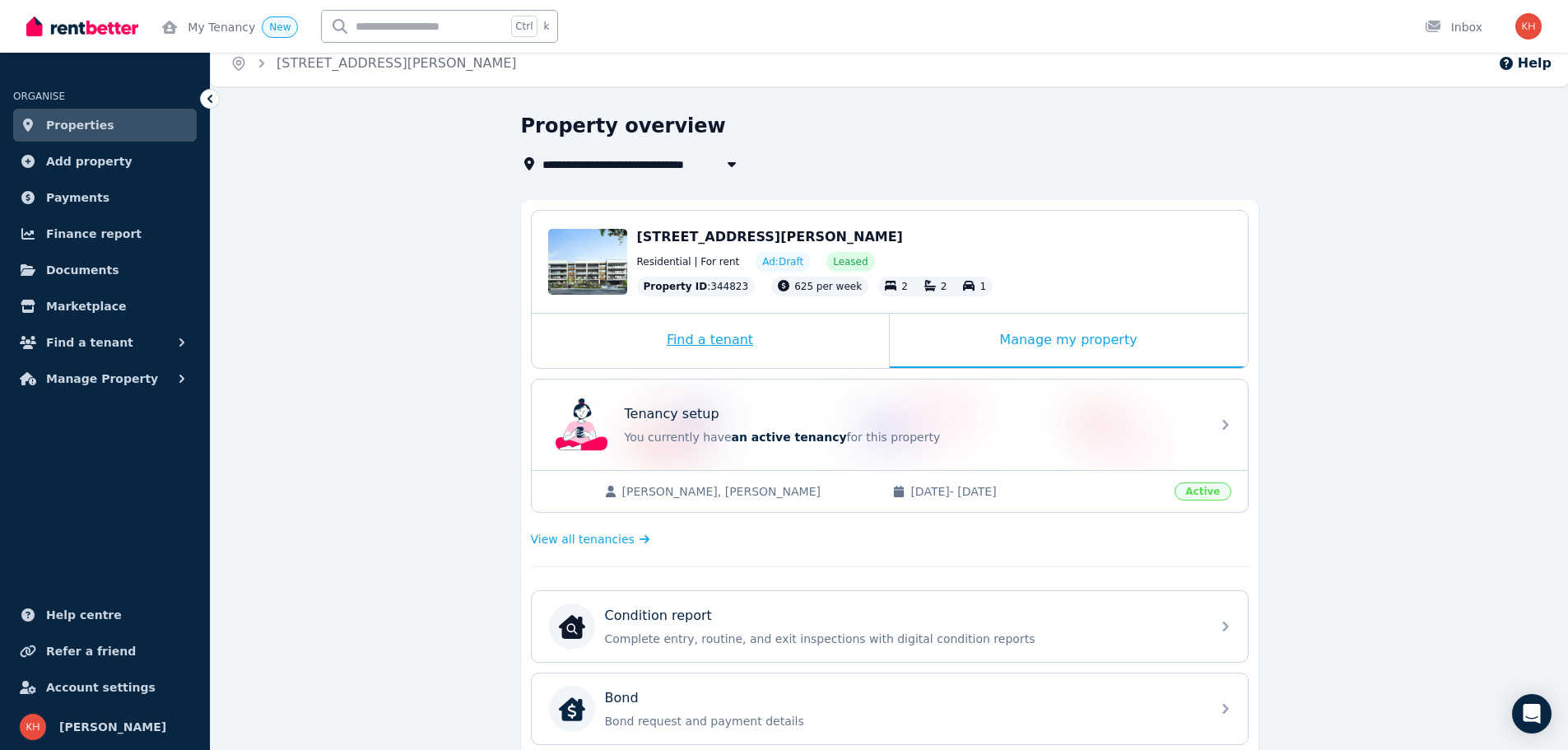
scroll to position [16, 0]
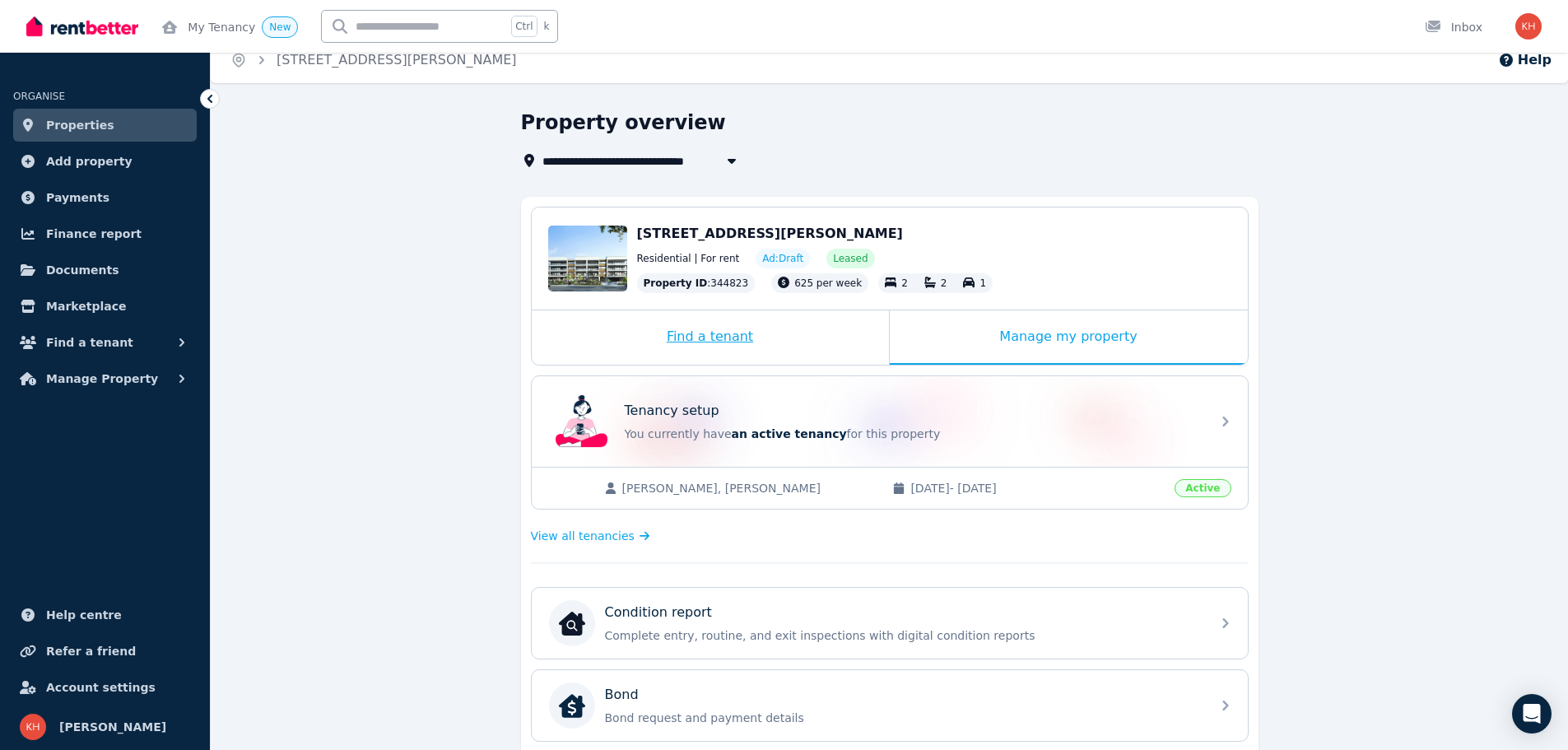
click at [712, 336] on div "Find a tenant" at bounding box center [710, 338] width 358 height 54
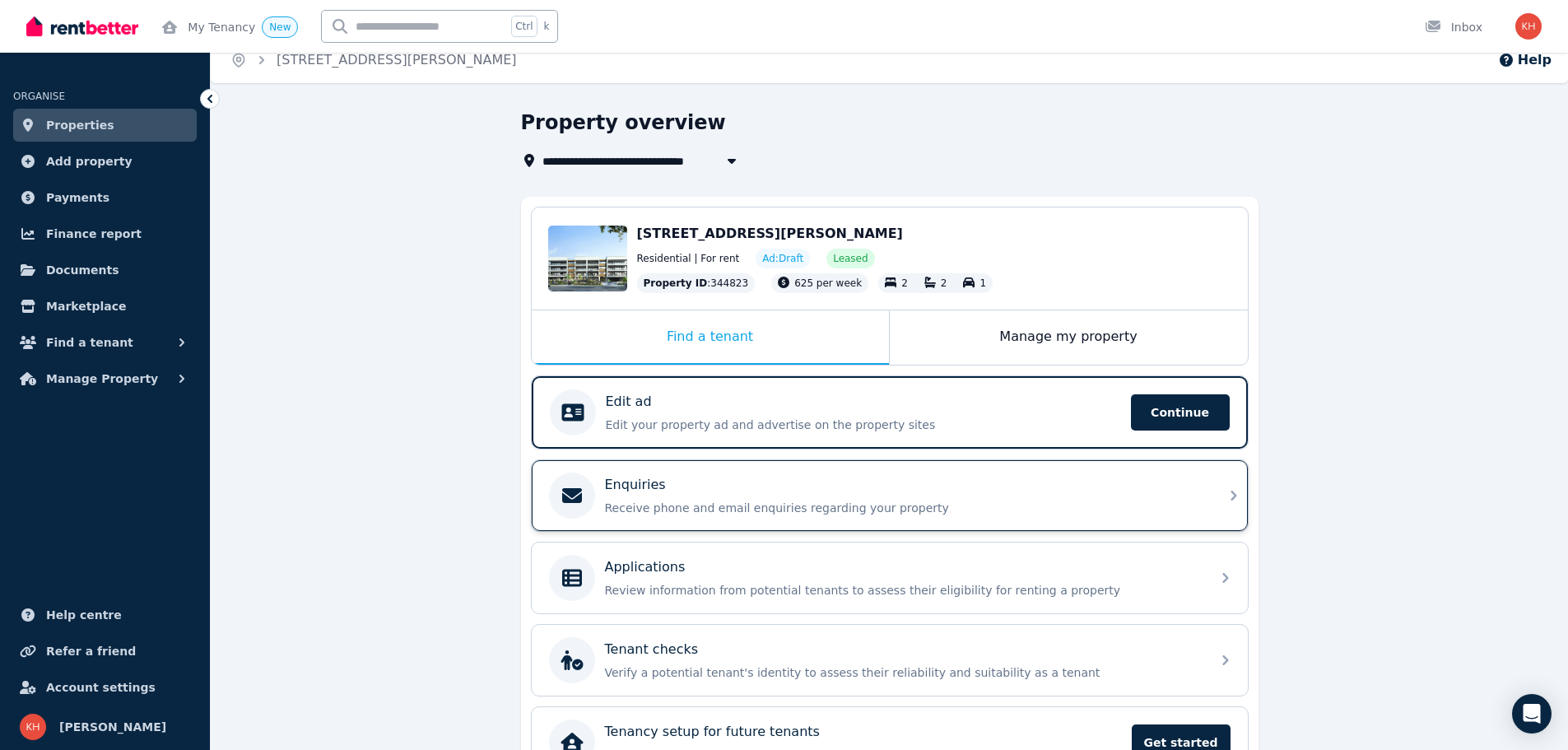
click at [696, 494] on div "Enquiries" at bounding box center [902, 485] width 596 height 20
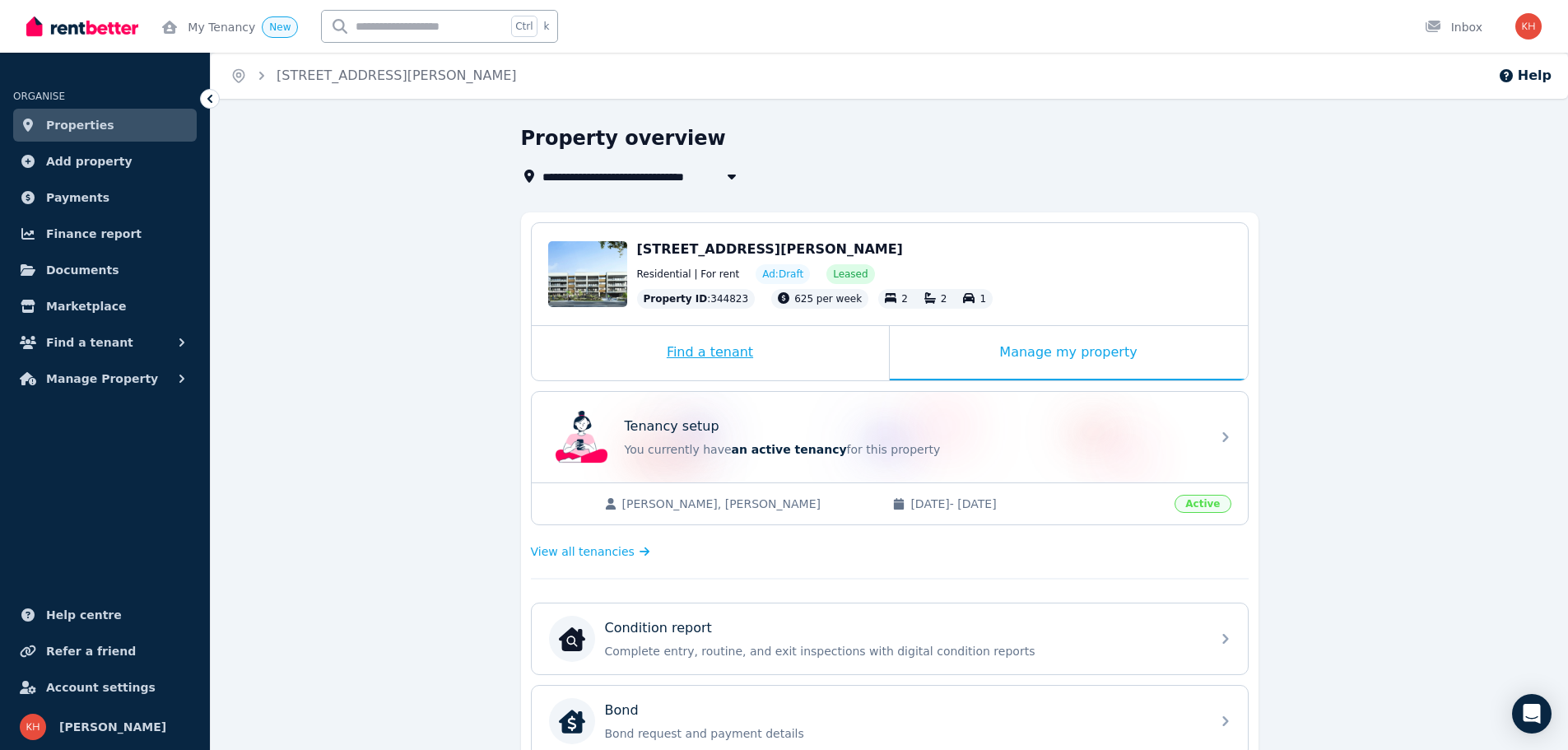
click at [705, 345] on div "Find a tenant" at bounding box center [710, 353] width 358 height 54
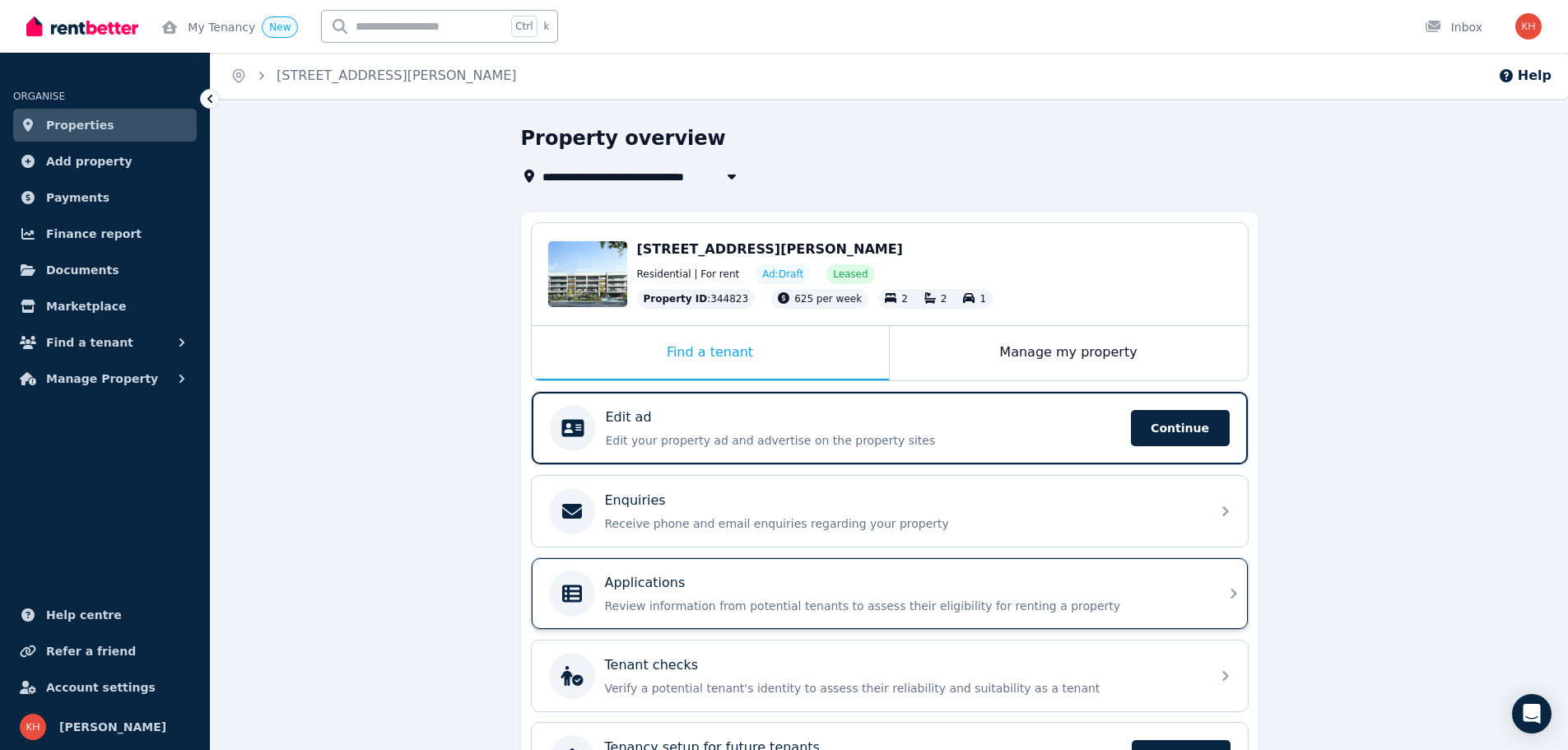
click at [1234, 593] on icon at bounding box center [1233, 593] width 6 height 10
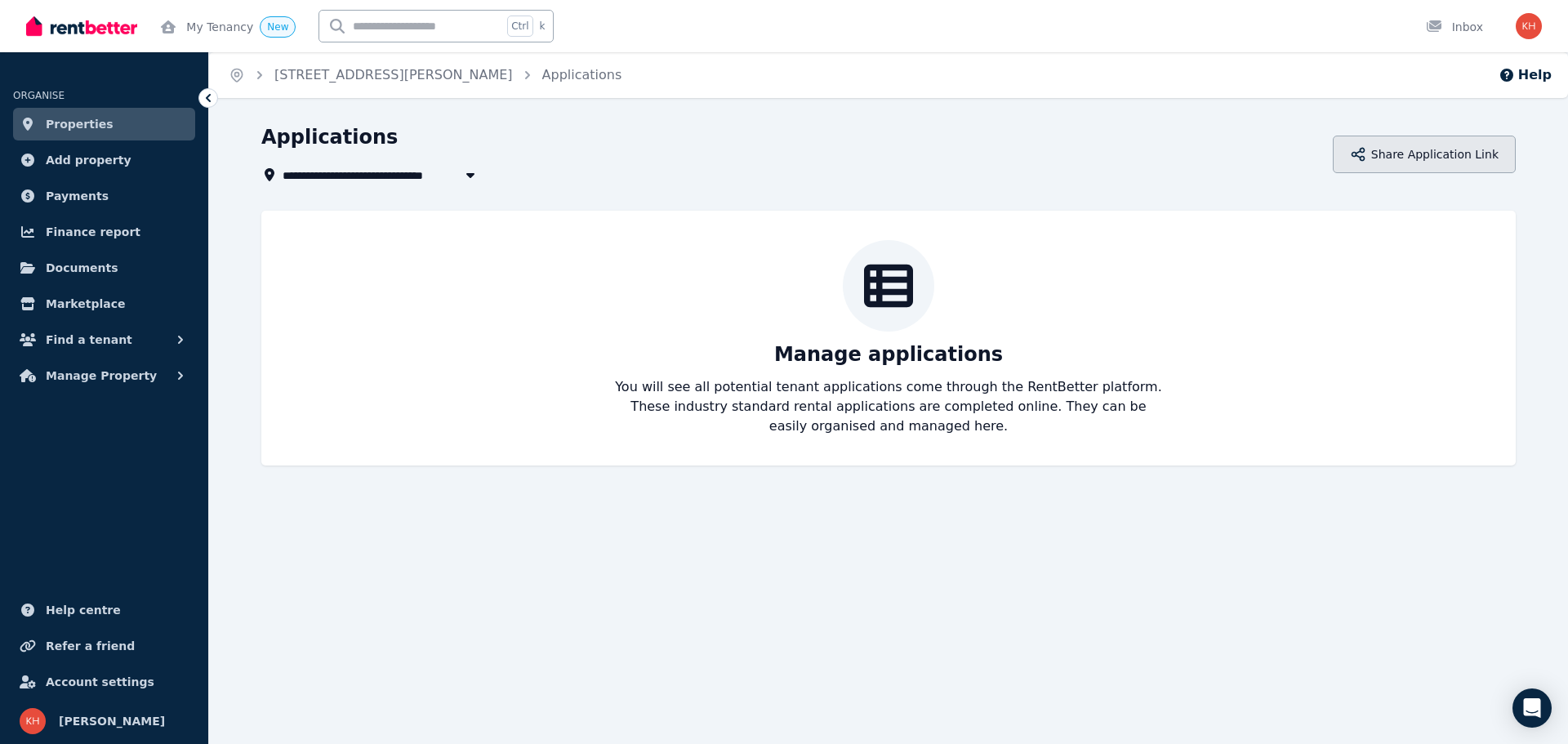
click at [1382, 157] on button "Share Application Link" at bounding box center [1425, 154] width 183 height 38
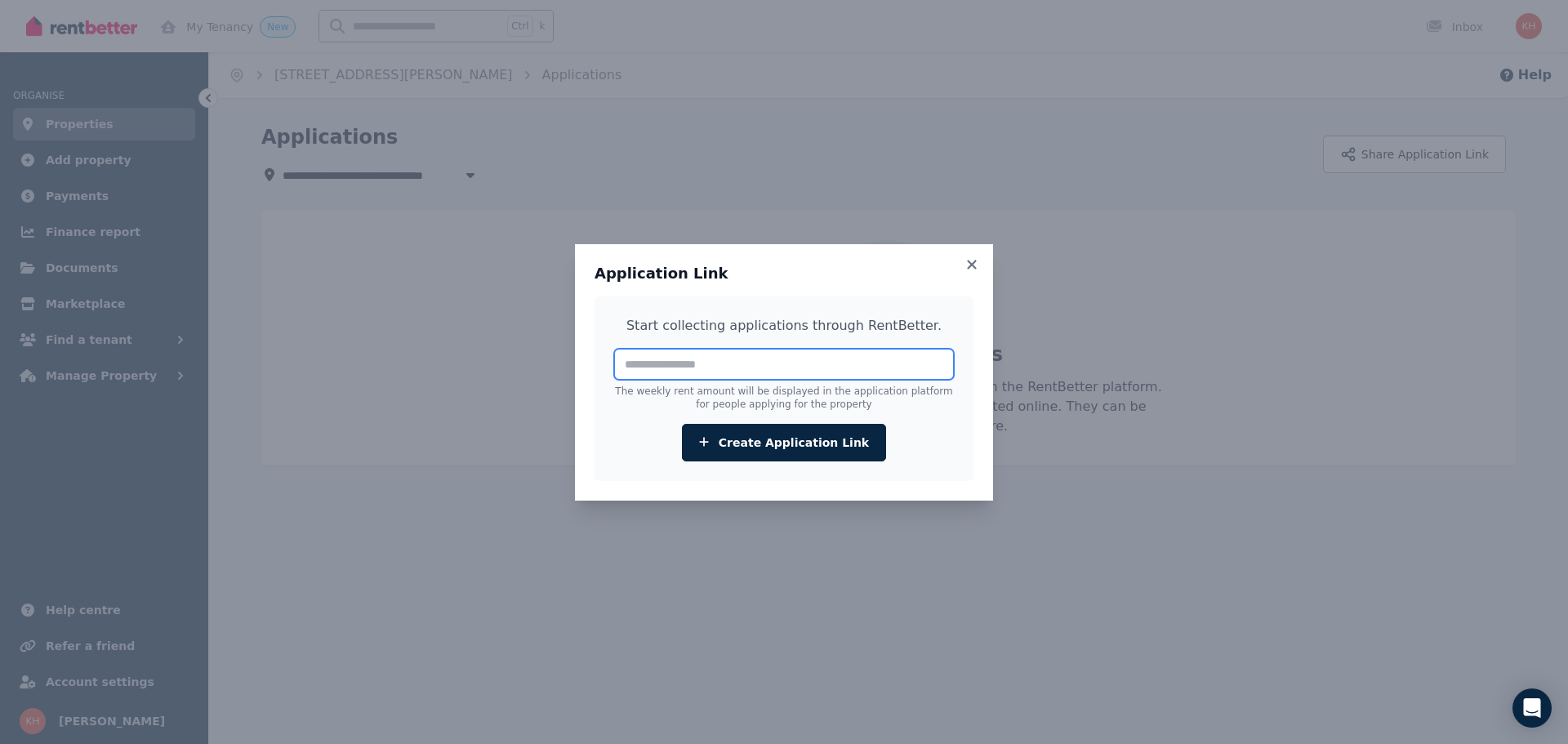
click at [774, 363] on input "number" at bounding box center [783, 364] width 339 height 31
type input "***"
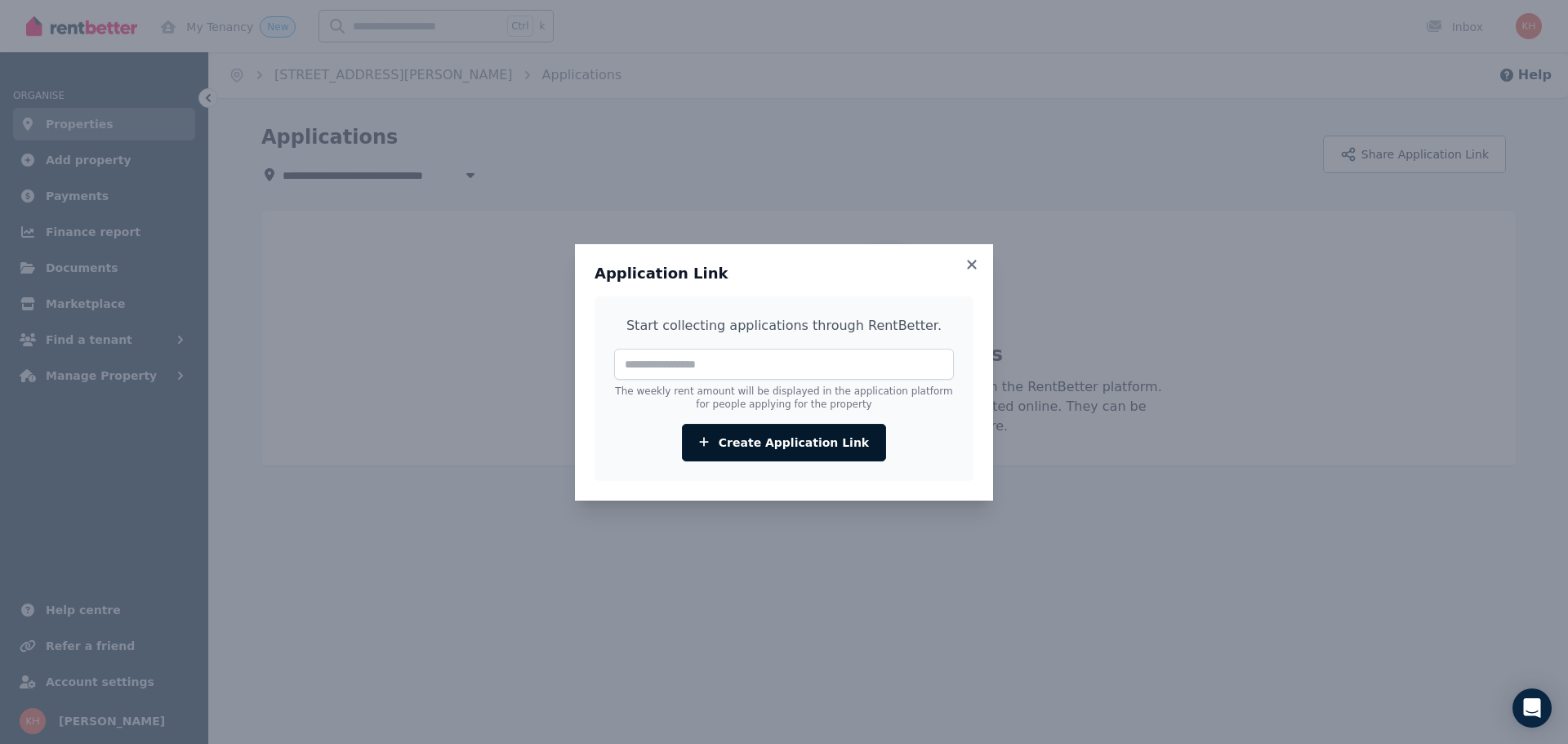
click at [777, 433] on button "Create Application Link" at bounding box center [784, 443] width 204 height 38
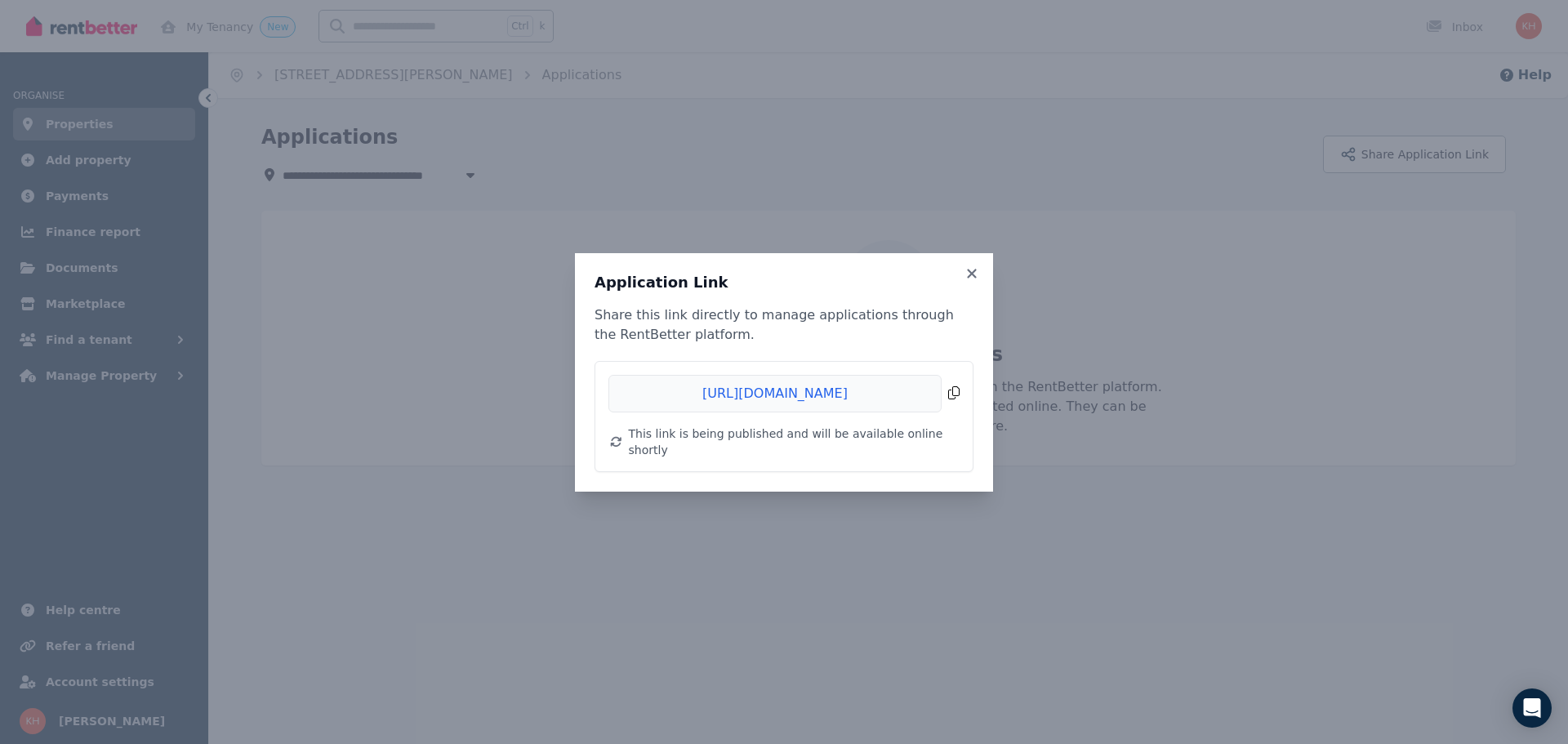
drag, startPoint x: 909, startPoint y: 402, endPoint x: 656, endPoint y: 396, distance: 253.1
click at [667, 396] on span "Copied!" at bounding box center [784, 394] width 351 height 38
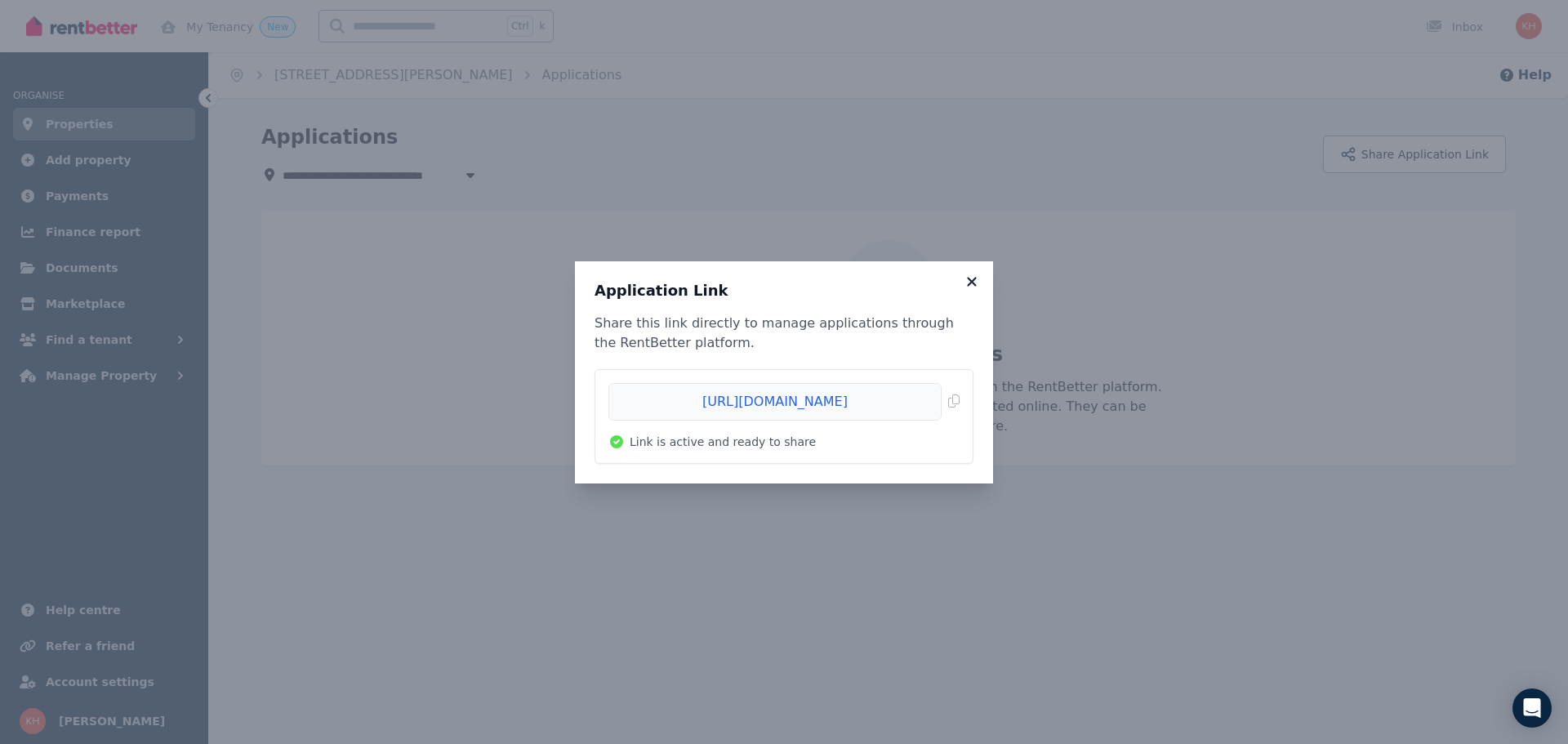
click at [975, 279] on icon at bounding box center [971, 281] width 9 height 9
